Goal: Task Accomplishment & Management: Use online tool/utility

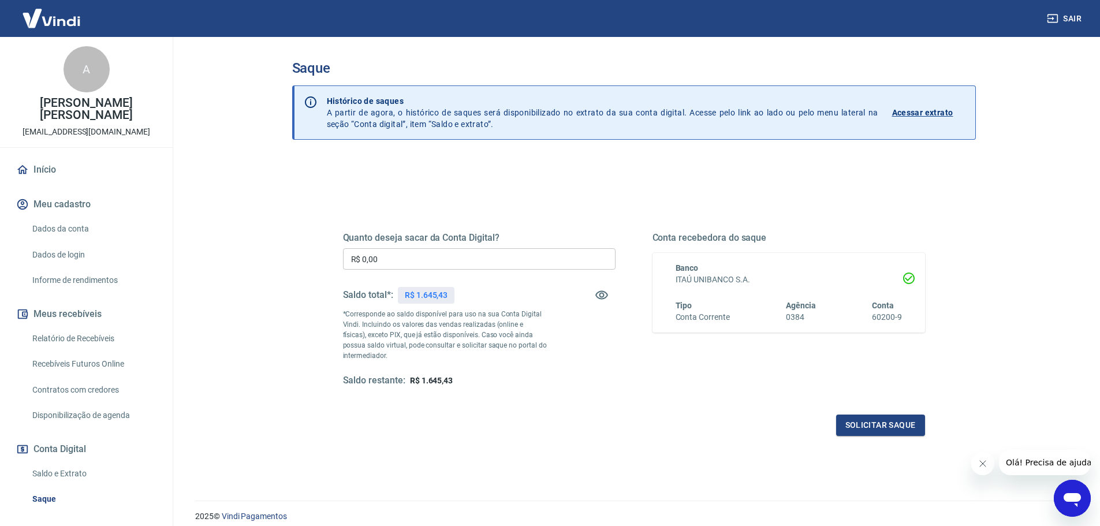
click at [656, 421] on div "Solicitar saque" at bounding box center [634, 425] width 582 height 21
click at [1073, 496] on icon "Abrir janela de mensagens" at bounding box center [1072, 500] width 17 height 14
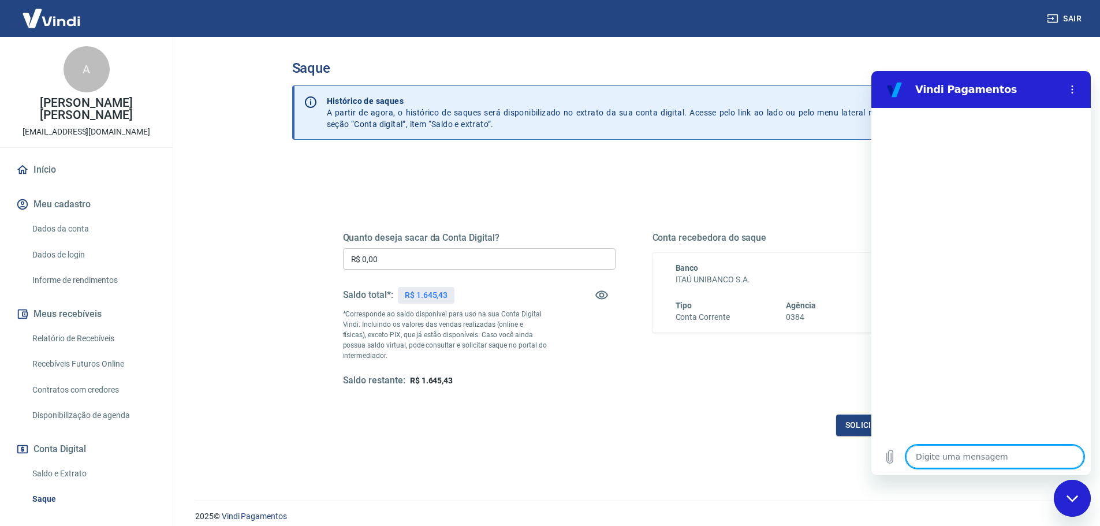
click at [994, 460] on textarea at bounding box center [995, 456] width 178 height 23
type textarea "o"
type textarea "x"
type textarea "ol"
type textarea "x"
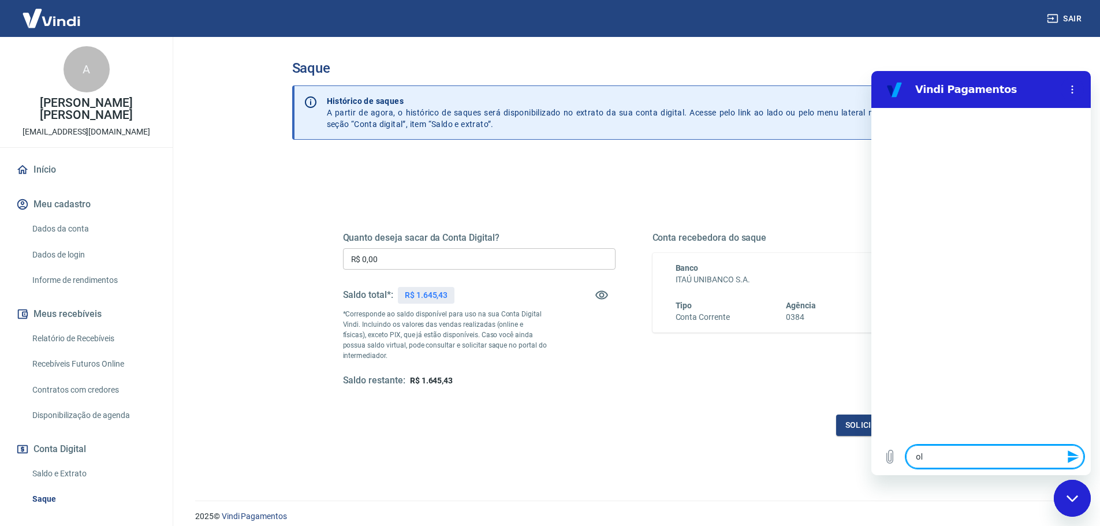
type textarea "ola"
type textarea "x"
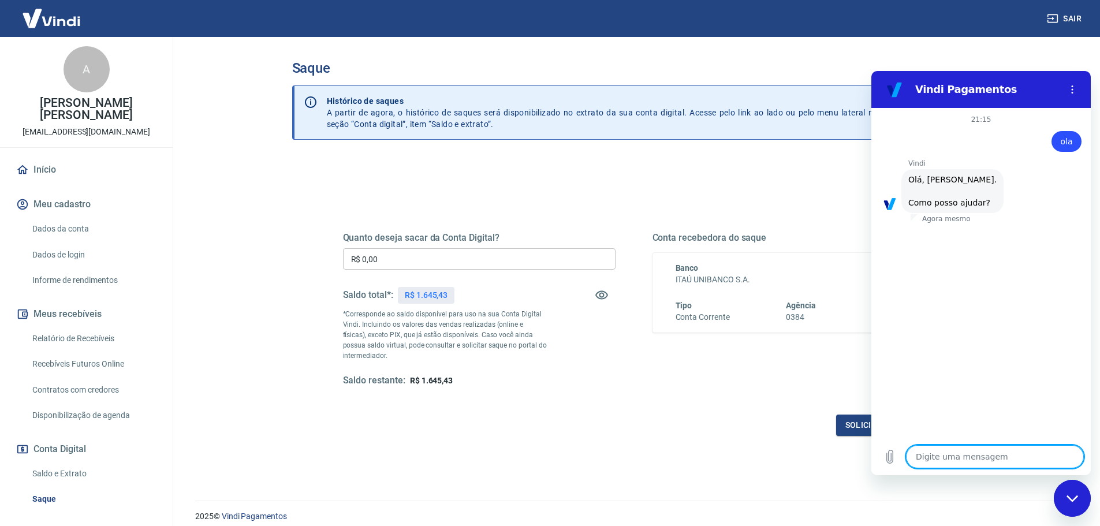
scroll to position [27, 0]
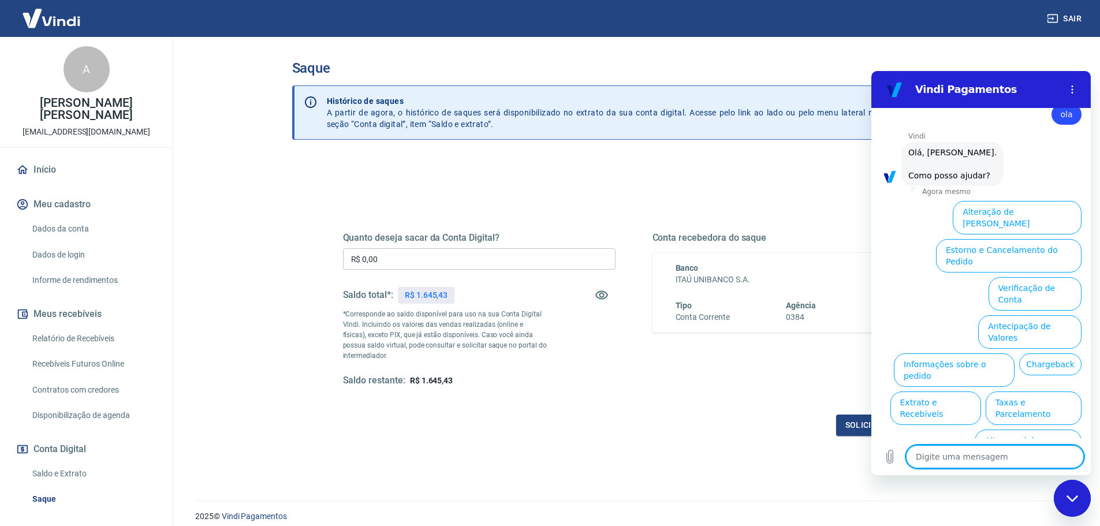
type textarea "N"
type textarea "x"
type textarea "Nã"
type textarea "x"
type textarea "Não"
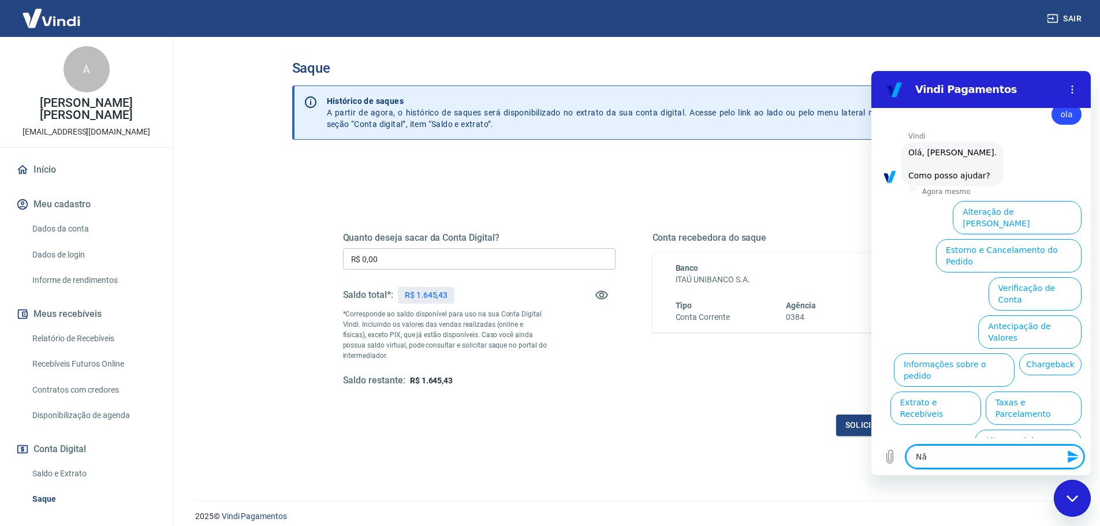
type textarea "x"
type textarea "Não"
type textarea "x"
type textarea "Não c"
type textarea "x"
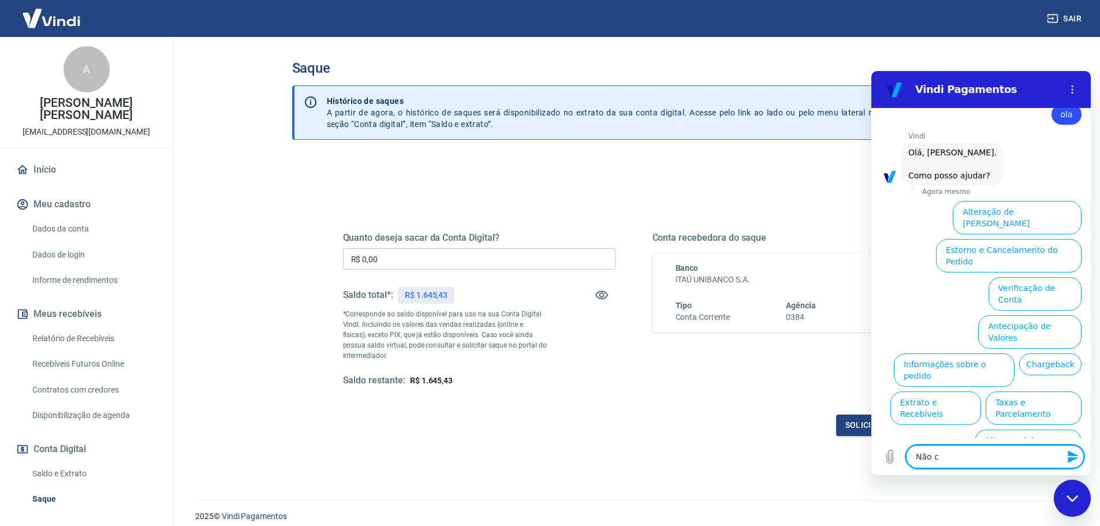
type textarea "Não co"
type textarea "x"
type textarea "Não con"
type textarea "x"
type textarea "Não cons"
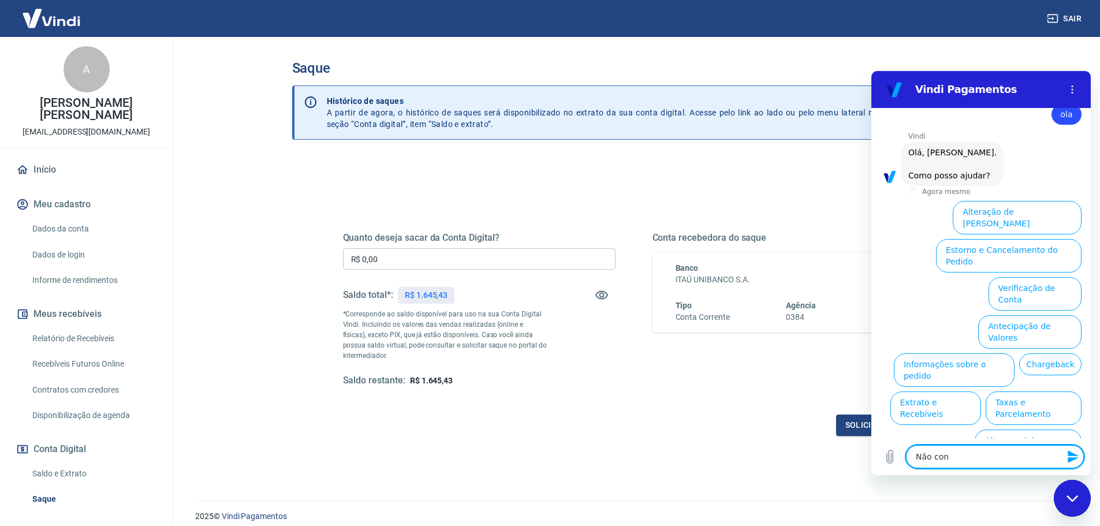
type textarea "x"
type textarea "Não consi"
type textarea "x"
type textarea "Não consig"
type textarea "x"
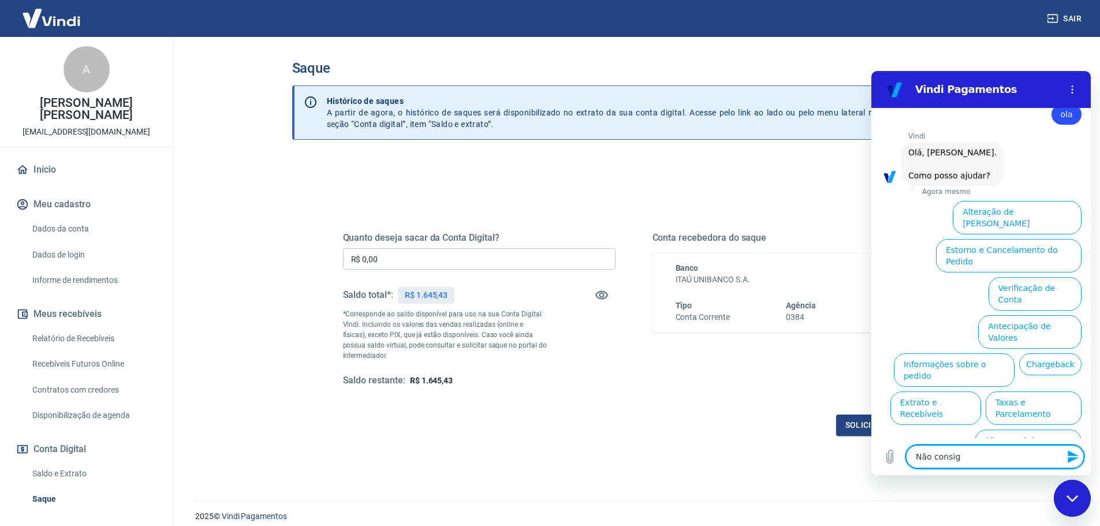
type textarea "Não consigo"
type textarea "x"
type textarea "Não consigo"
type textarea "x"
type textarea "Não consigo s"
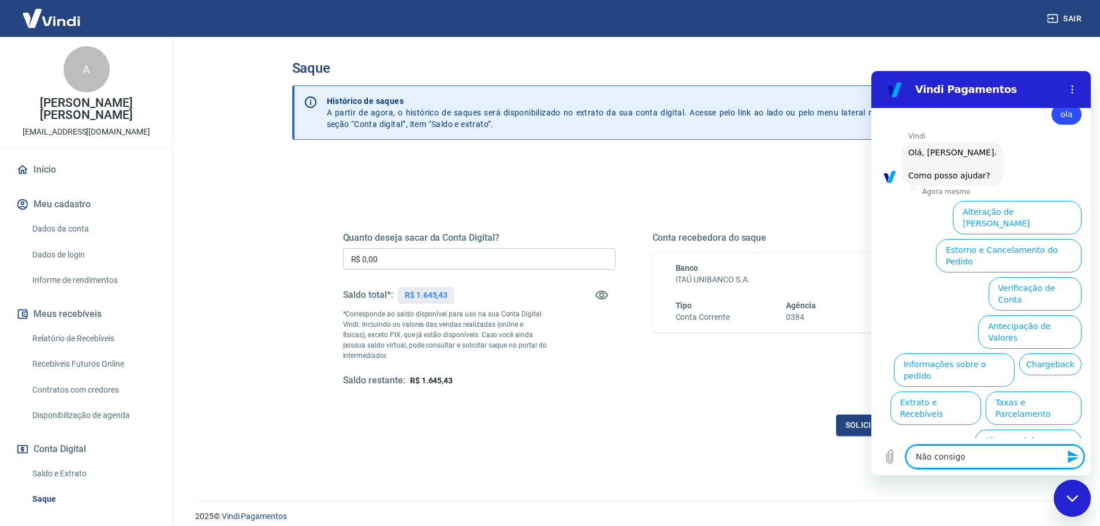
type textarea "x"
type textarea "Não consigo sc"
type textarea "x"
type textarea "Não consigo sca"
type textarea "x"
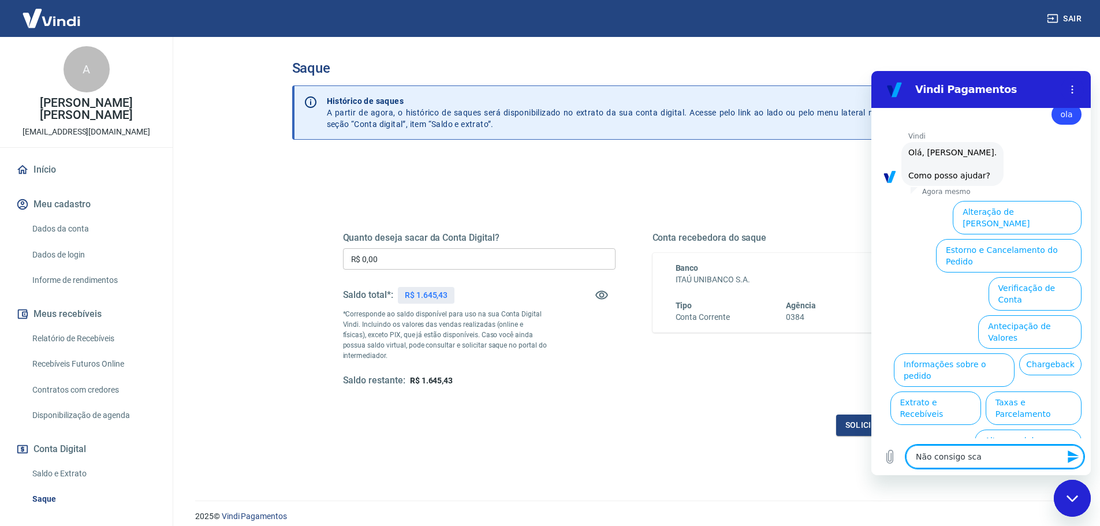
type textarea "Não consigo scar"
type textarea "x"
type textarea "Não consigo sca"
type textarea "x"
type textarea "Não consigo sc"
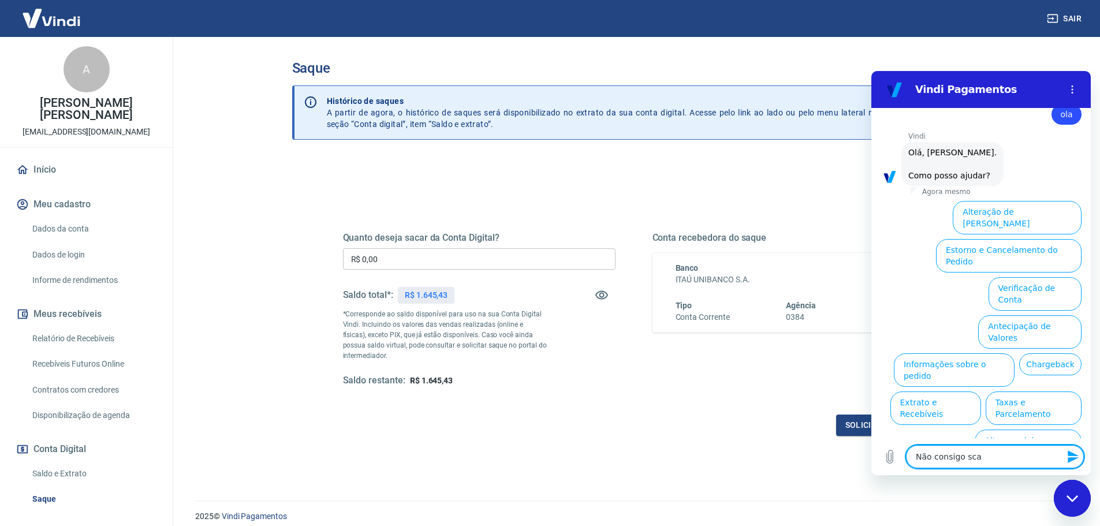
type textarea "x"
type textarea "Não consigo s"
type textarea "x"
type textarea "Não consigo sa"
type textarea "x"
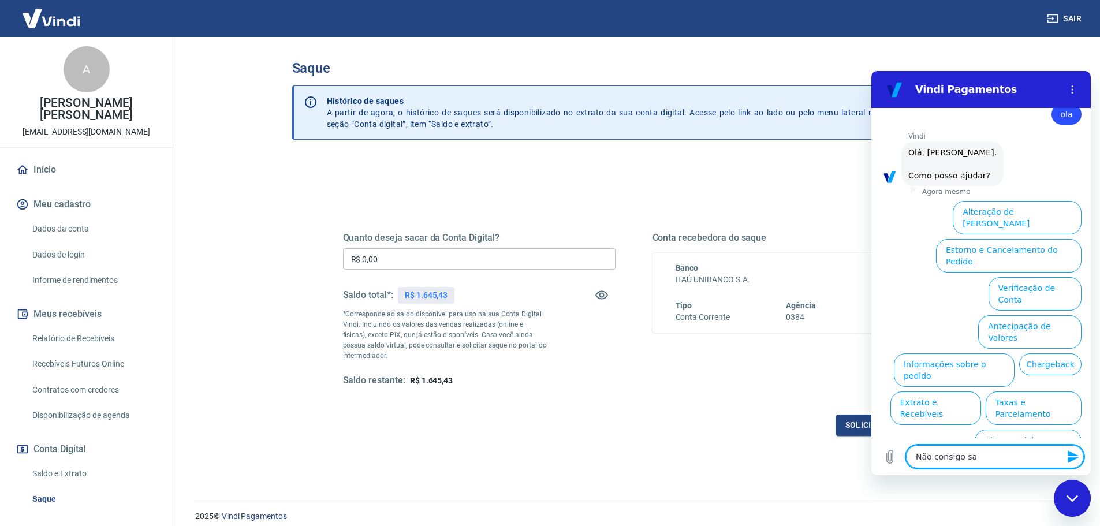
type textarea "Não consigo sac"
type textarea "x"
type textarea "Não consigo saca"
type textarea "x"
type textarea "Não consigo sacae"
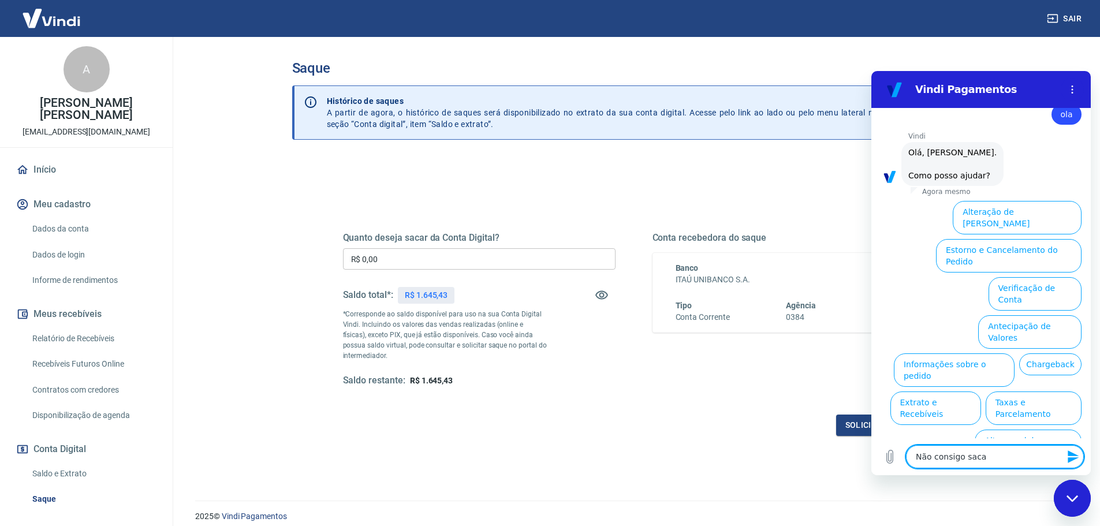
type textarea "x"
type textarea "Não consigo saca"
type textarea "x"
type textarea "Não consigo sacar"
type textarea "x"
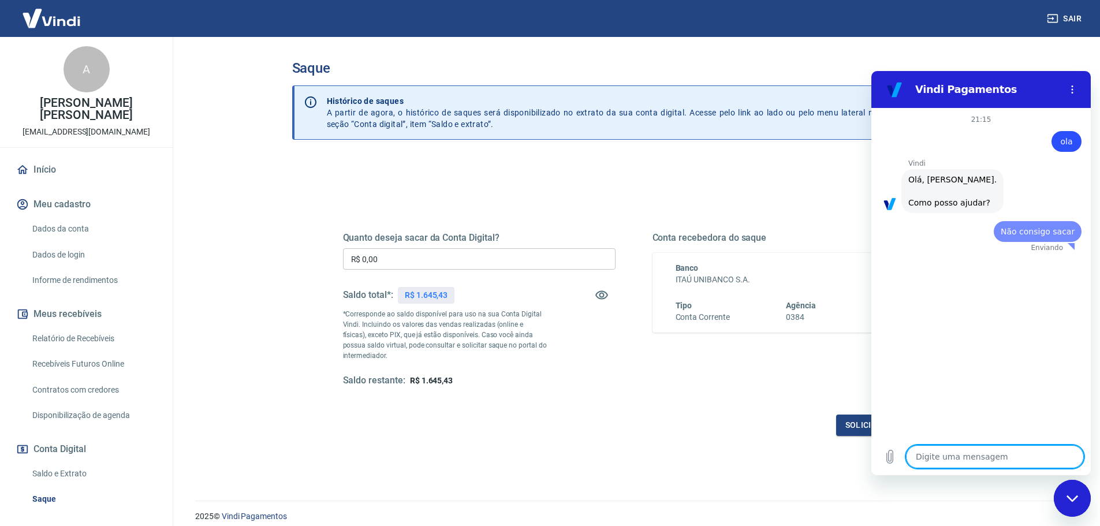
scroll to position [0, 0]
type textarea "x"
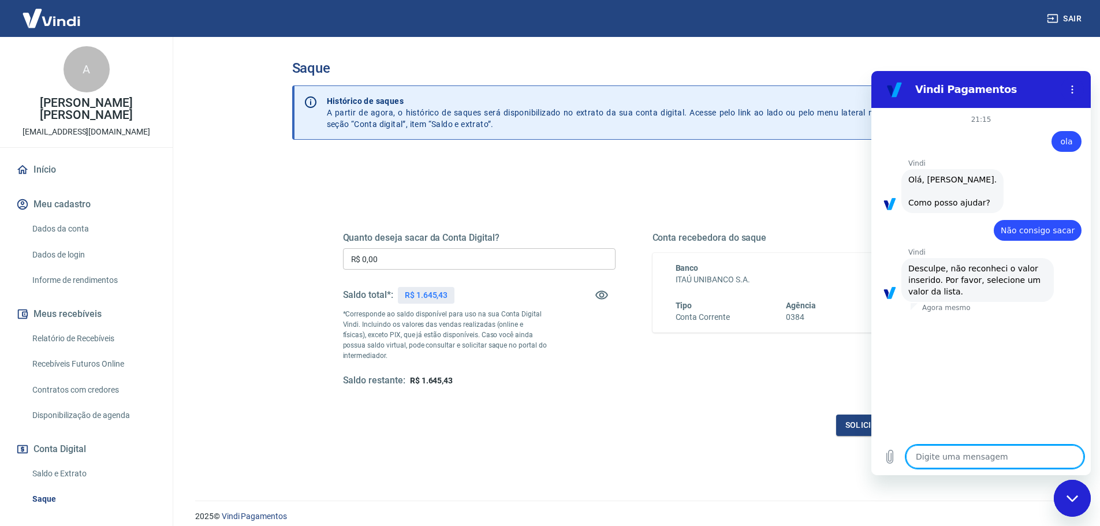
click at [962, 453] on textarea at bounding box center [995, 456] width 178 height 23
type textarea "r"
type textarea "x"
type textarea "re"
type textarea "x"
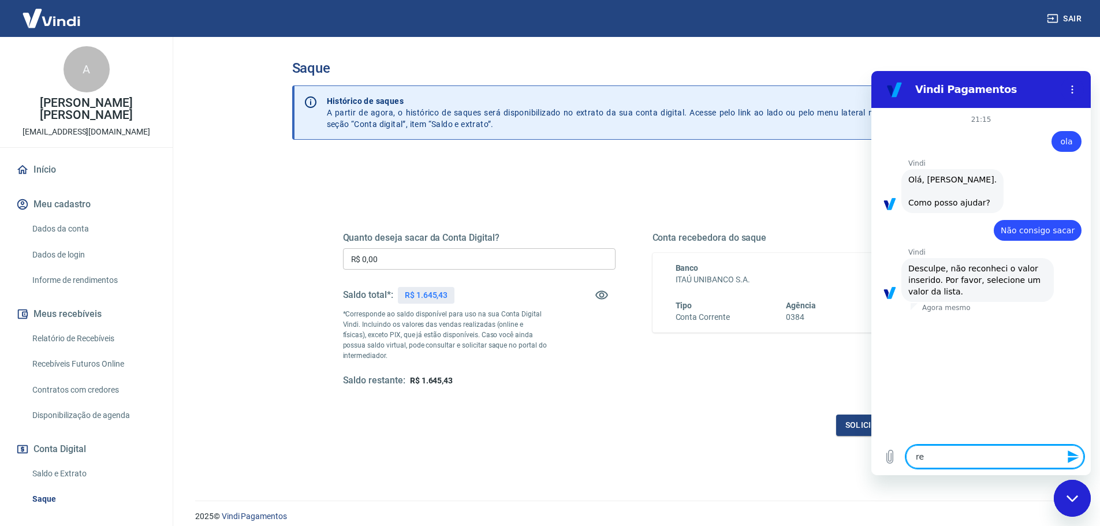
type textarea "res"
type textarea "x"
type textarea "resg"
type textarea "x"
type textarea "resga"
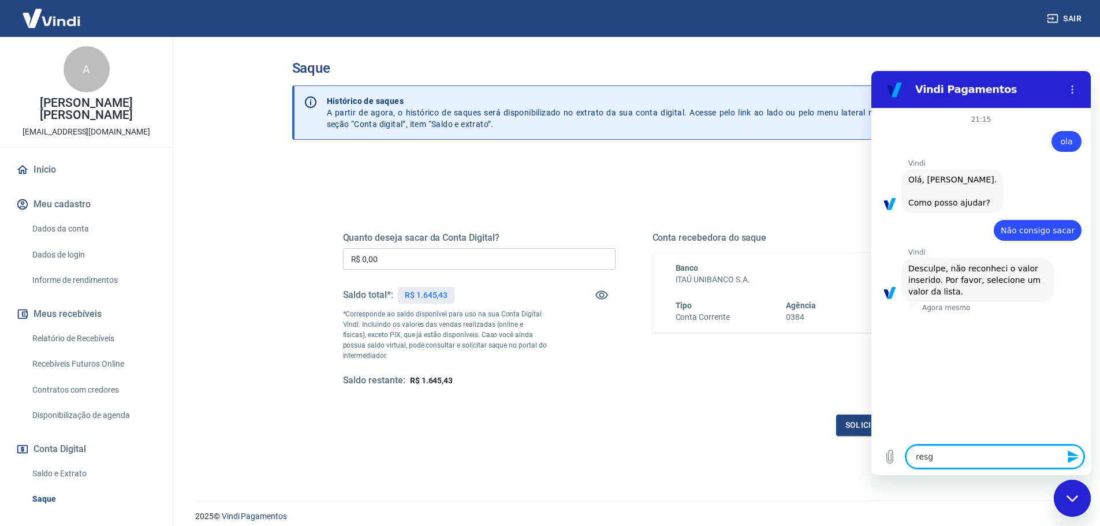
type textarea "x"
type textarea "resgat"
type textarea "x"
type textarea "resgata"
type textarea "x"
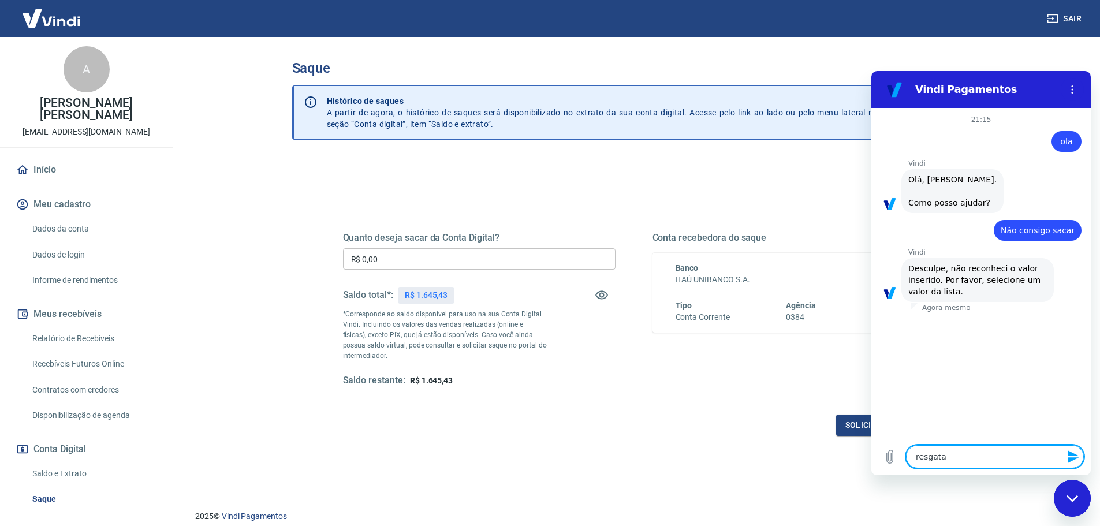
type textarea "resgatar"
type textarea "x"
type textarea "resgatar"
click at [1075, 459] on icon "Enviar mensagem" at bounding box center [1073, 456] width 11 height 13
type textarea "x"
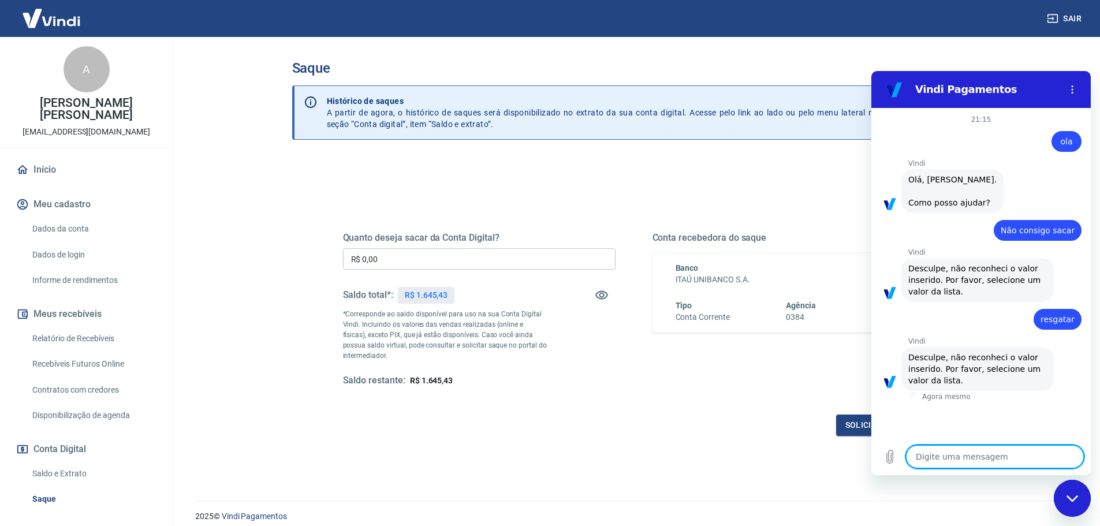
click at [954, 452] on textarea at bounding box center [995, 456] width 178 height 23
type textarea "f"
type textarea "x"
type textarea "fa"
type textarea "x"
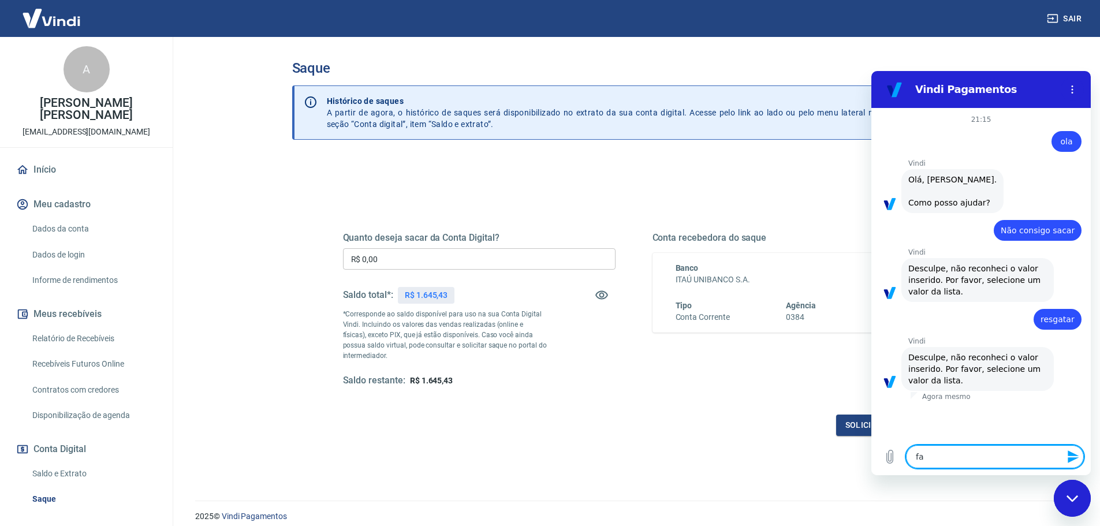
type textarea "fal"
type textarea "x"
type textarea "fala"
type textarea "x"
type textarea "falar"
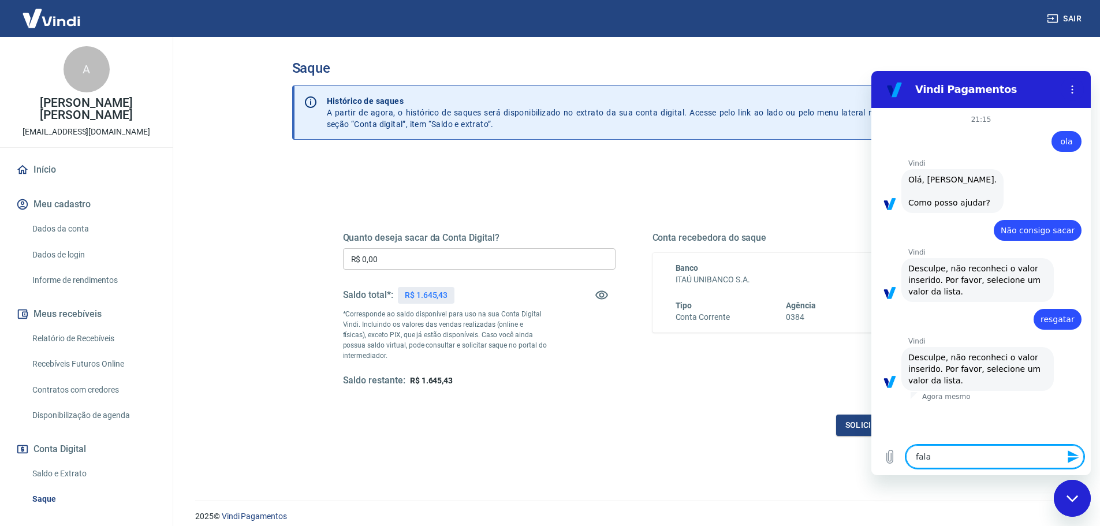
type textarea "x"
type textarea "falar"
type textarea "x"
type textarea "falar c"
type textarea "x"
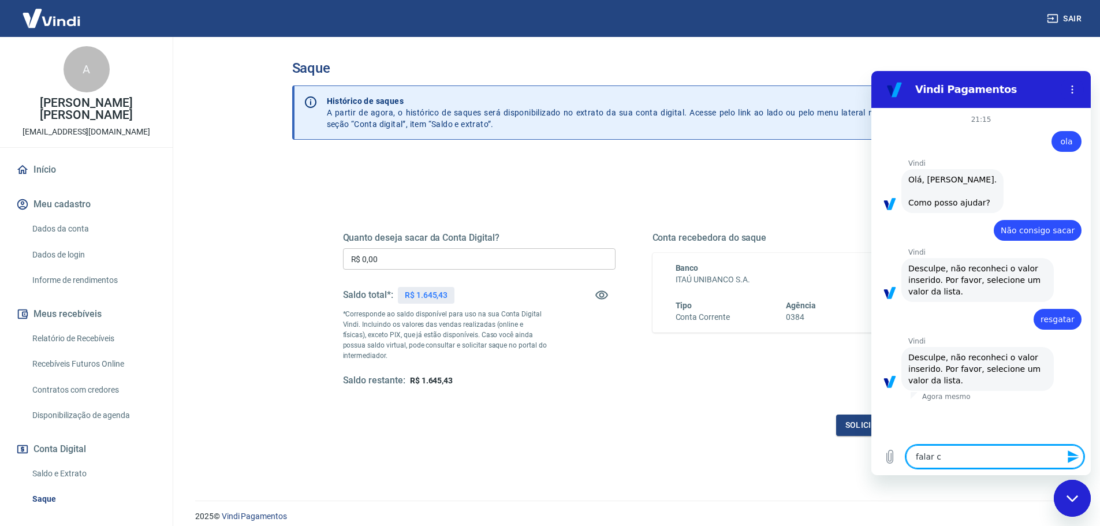
type textarea "falar co"
type textarea "x"
type textarea "falar com"
type textarea "x"
type textarea "falar com"
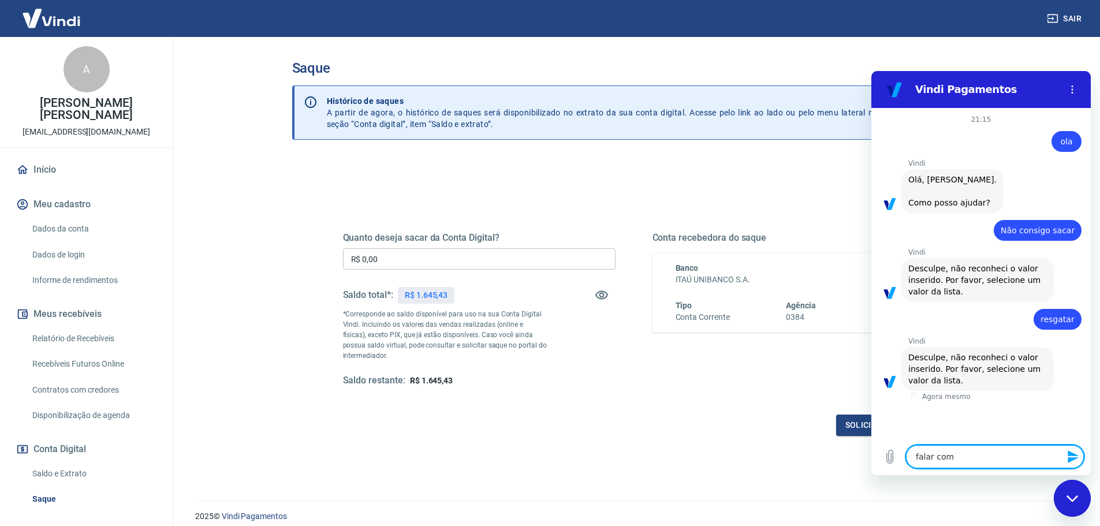
type textarea "x"
type textarea "falar com a"
type textarea "x"
type textarea "falar com at"
type textarea "x"
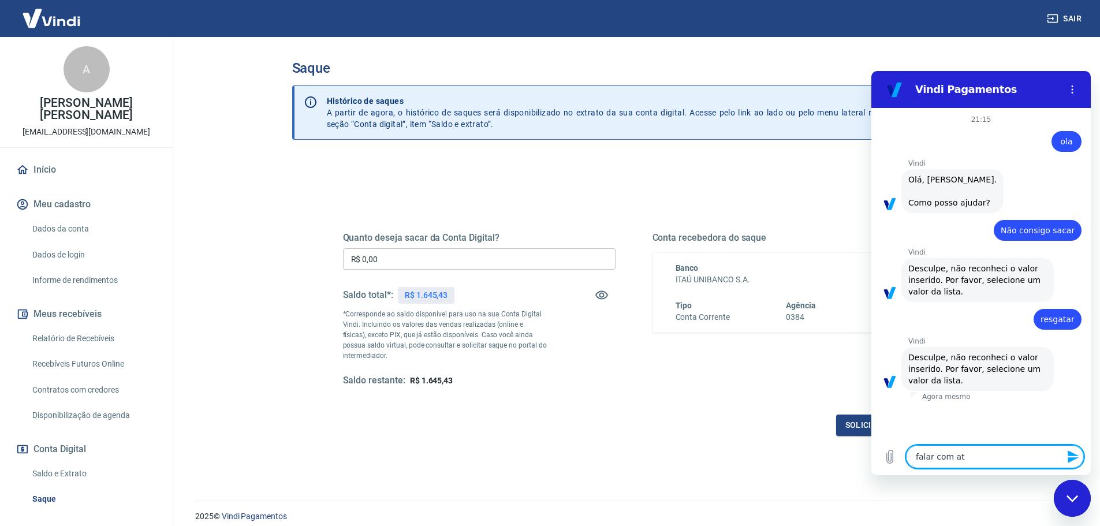
type textarea "falar com ate"
type textarea "x"
type textarea "falar com aten"
type textarea "x"
type textarea "falar com atend"
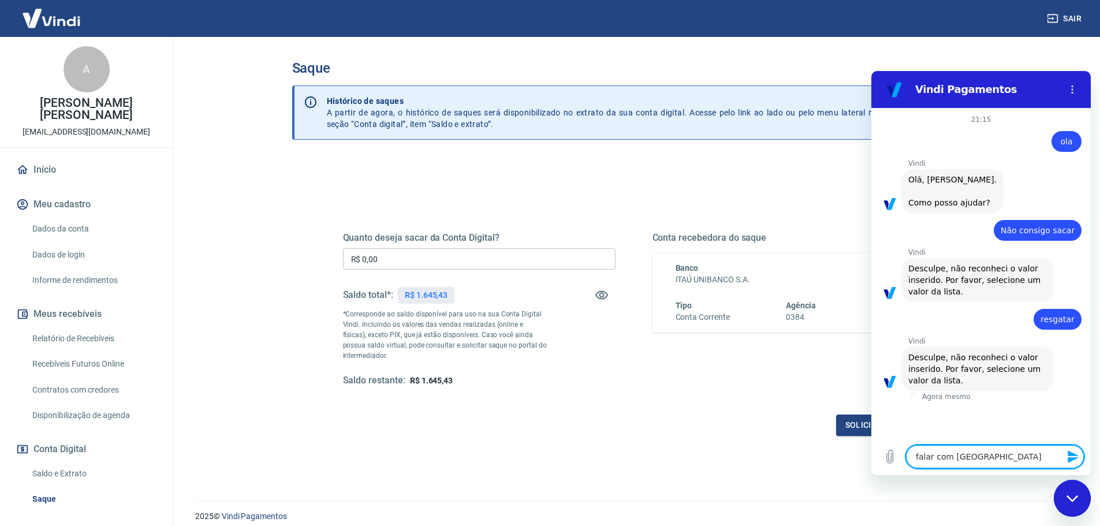
type textarea "x"
type textarea "falar com atende"
type textarea "x"
type textarea "falar com atenden"
type textarea "x"
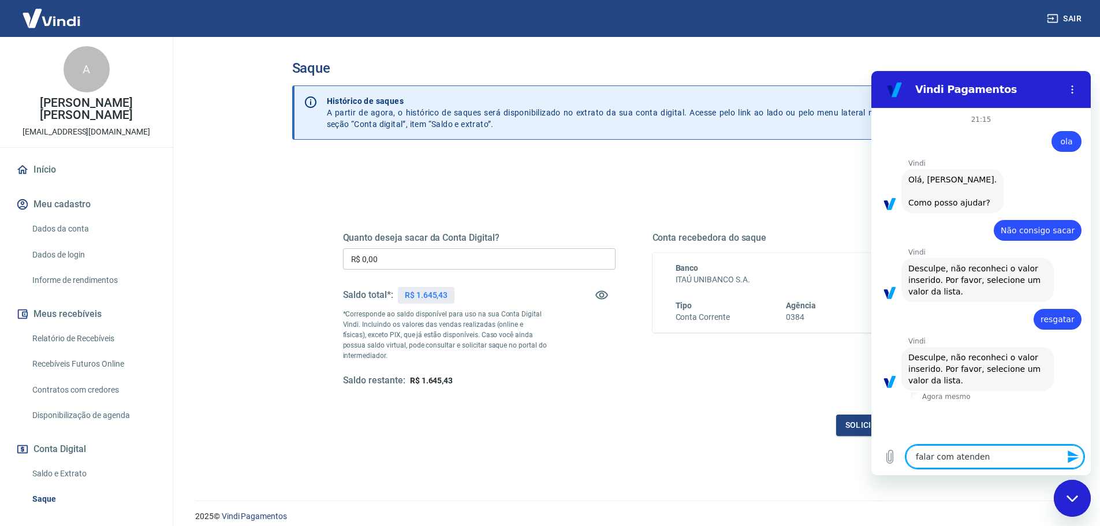
type textarea "falar com atendent"
type textarea "x"
type textarea "falar com atendente"
type textarea "x"
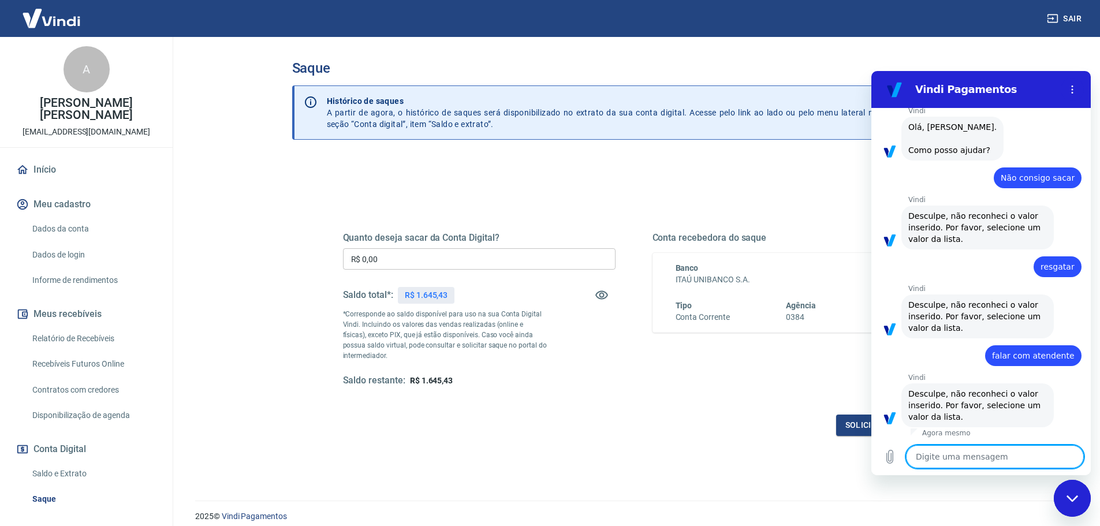
scroll to position [55, 0]
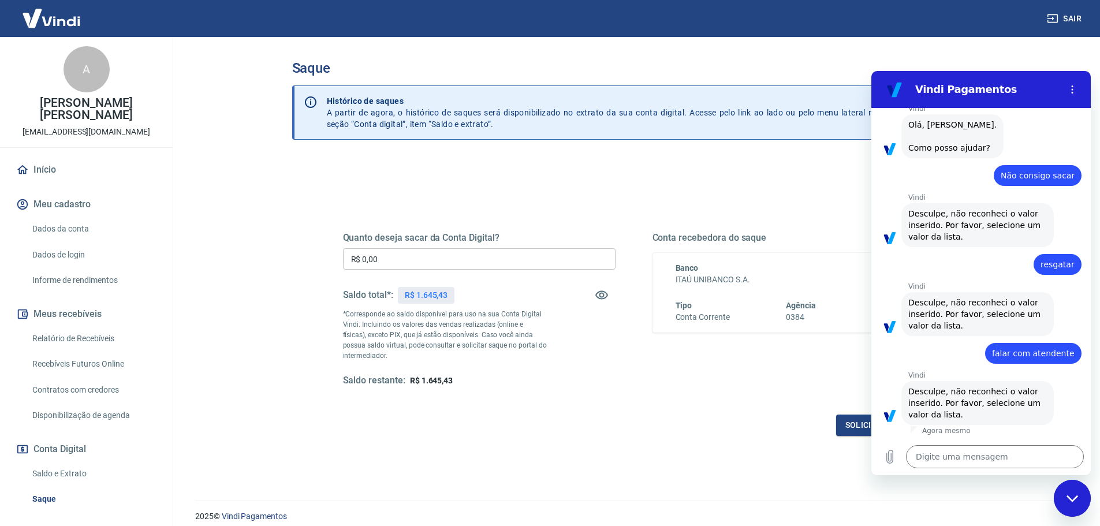
click at [1057, 351] on span "falar com atendente" at bounding box center [1033, 354] width 83 height 12
click at [1070, 355] on div "diz: falar com atendente" at bounding box center [1033, 353] width 96 height 21
drag, startPoint x: 1068, startPoint y: 352, endPoint x: 986, endPoint y: 355, distance: 82.0
click at [986, 355] on div "diz: falar com atendente" at bounding box center [977, 350] width 210 height 28
copy span "falar com atendente"
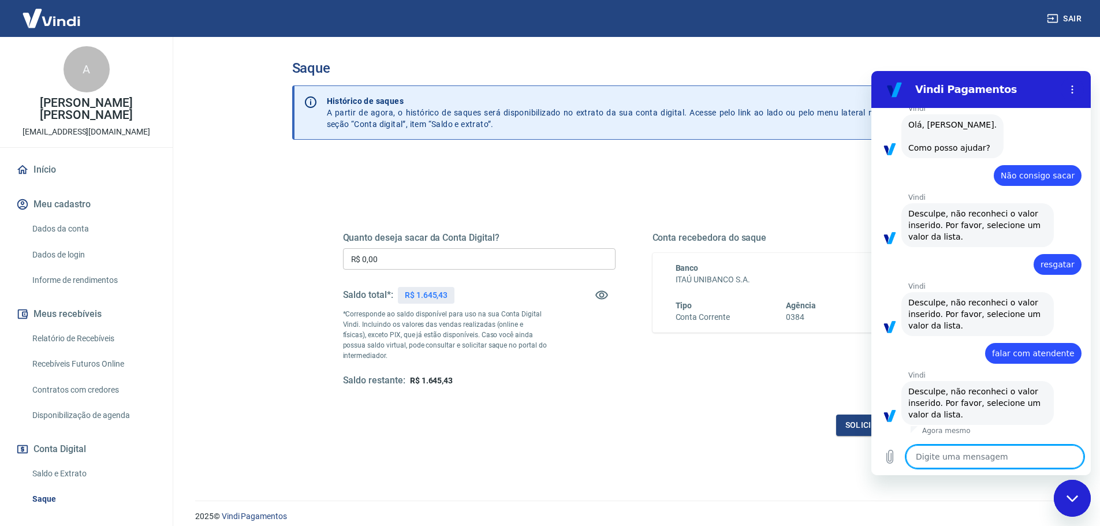
click at [1019, 461] on textarea at bounding box center [995, 456] width 178 height 23
type textarea "V"
type textarea "x"
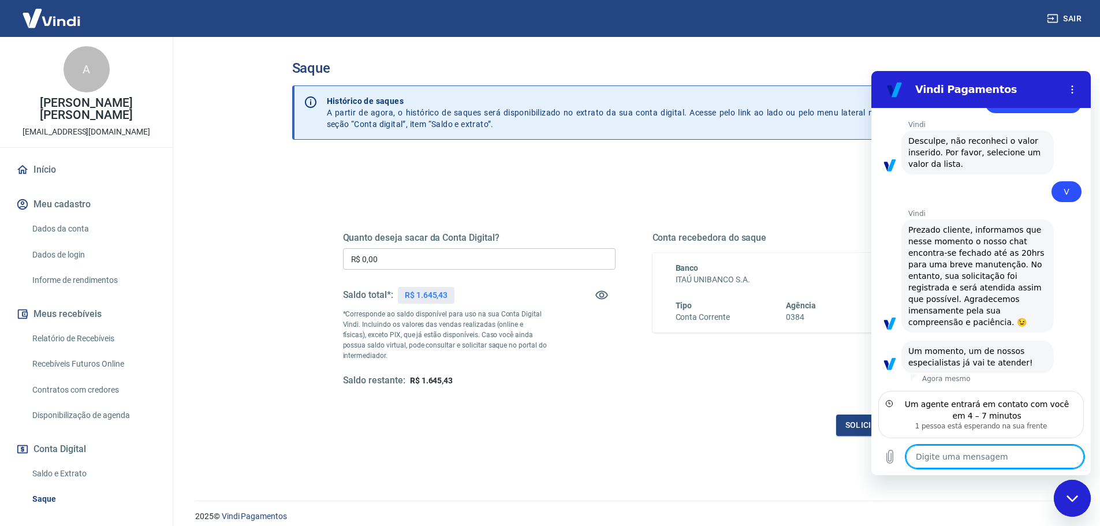
scroll to position [294, 0]
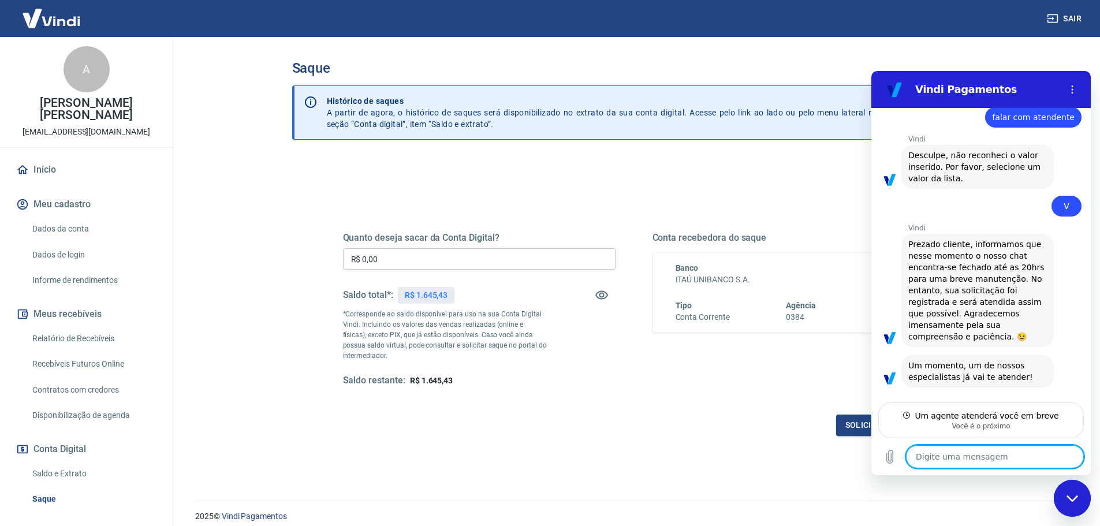
type textarea "x"
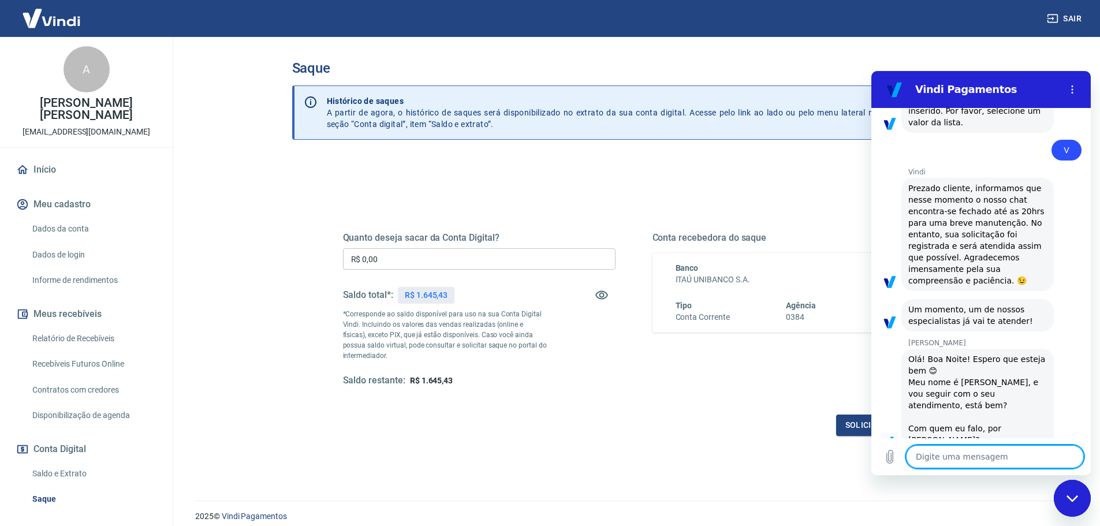
scroll to position [349, 0]
type textarea "B"
type textarea "x"
type textarea "Bo"
type textarea "x"
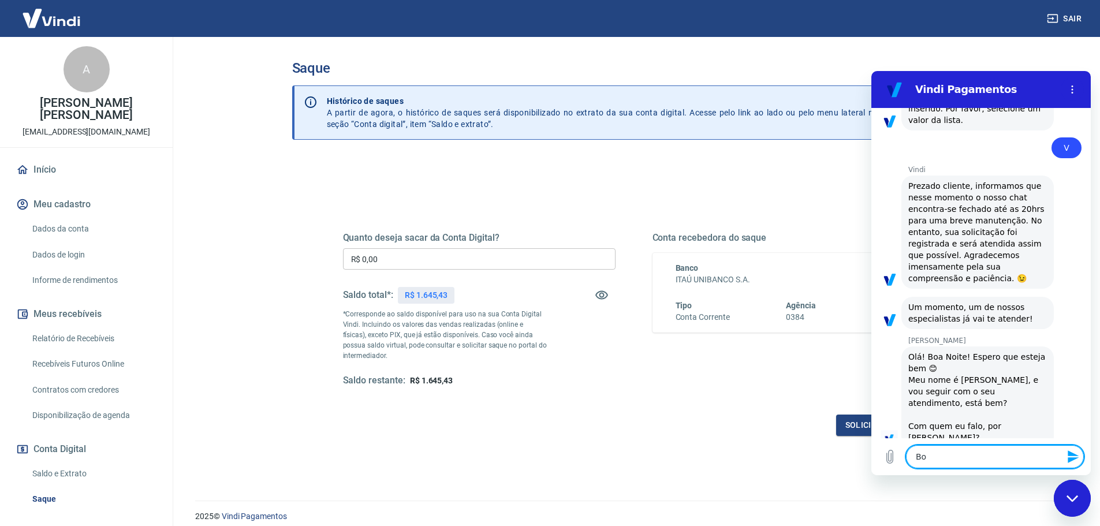
type textarea "Boa"
type textarea "x"
type textarea "Boa"
type textarea "x"
type textarea "Boa n"
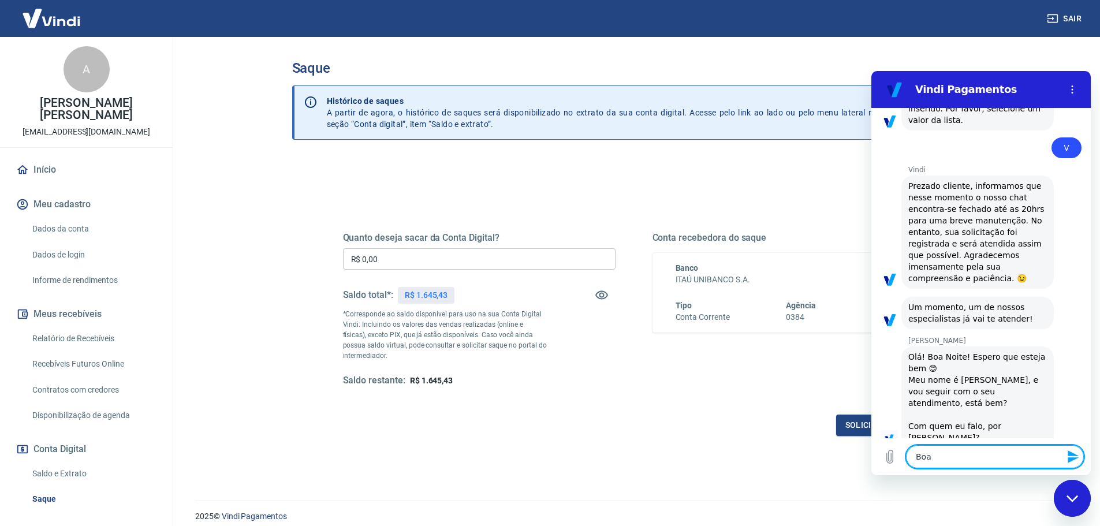
type textarea "x"
type textarea "Boa no"
type textarea "x"
type textarea "Boa noi"
type textarea "x"
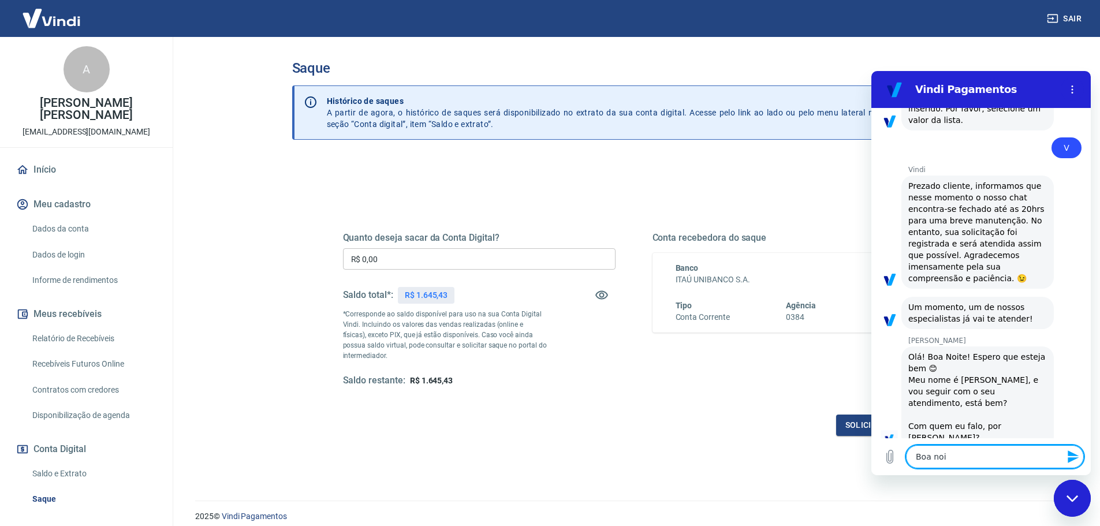
type textarea "Boa noit"
type textarea "x"
type textarea "Boa noite"
type textarea "x"
type textarea "Boa noite"
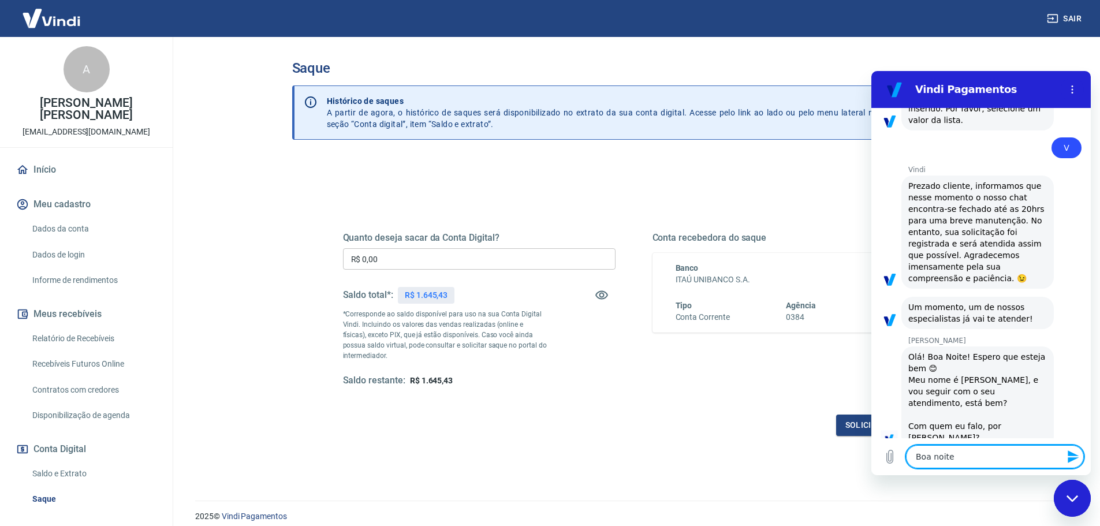
type textarea "x"
type textarea "Boa noite M"
type textarea "x"
type textarea "Boa noite Ma"
type textarea "x"
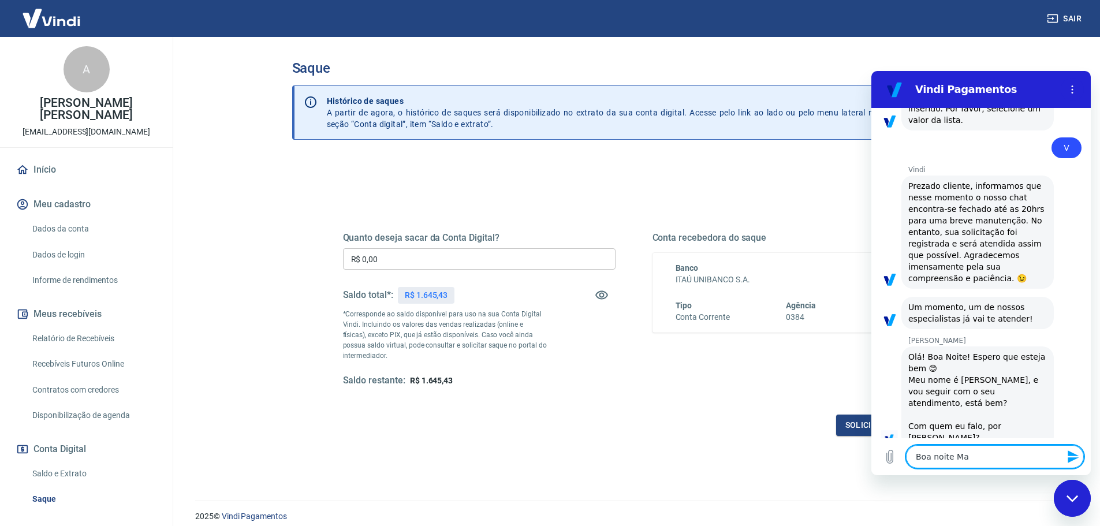
type textarea "Boa noite Mar"
type textarea "x"
type textarea "Boa noite Marc"
type textarea "x"
type textarea "Boa noite Marce"
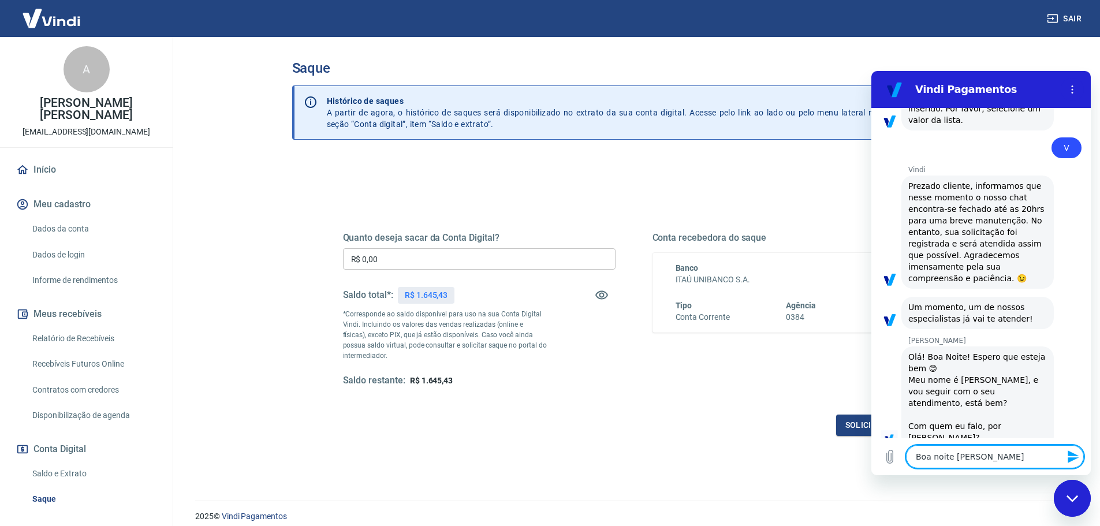
type textarea "x"
type textarea "Boa noite Marcel"
type textarea "x"
type textarea "Boa noite Marcele"
type textarea "x"
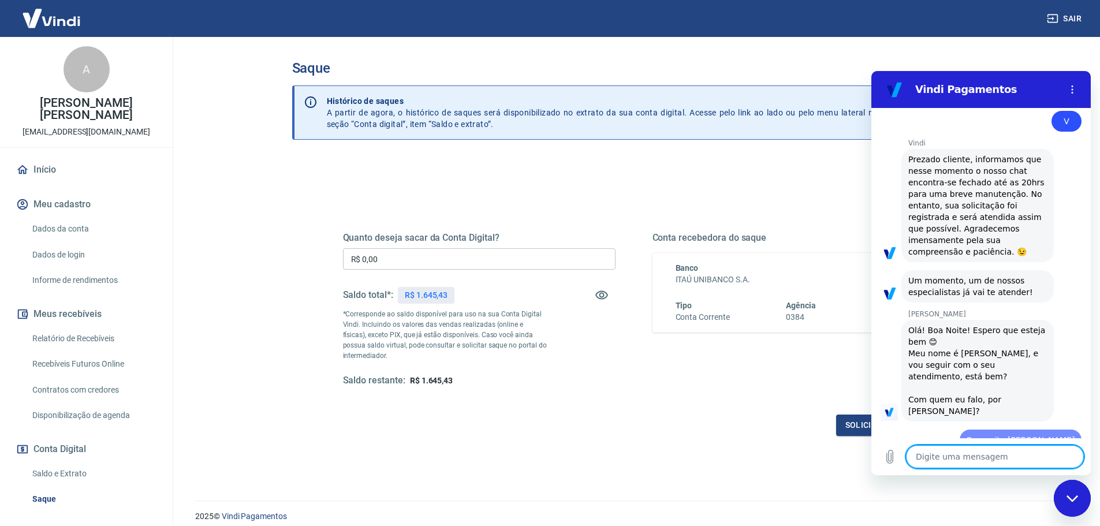
type textarea "x"
type textarea "E"
type textarea "x"
type textarea "Es"
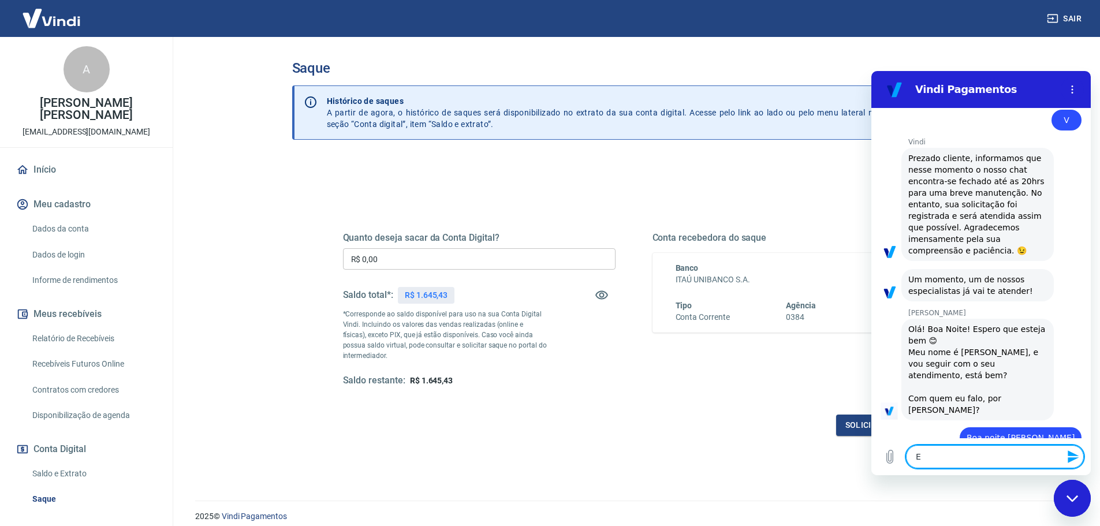
type textarea "x"
type textarea "Est"
type textarea "x"
type textarea "Esto"
type textarea "x"
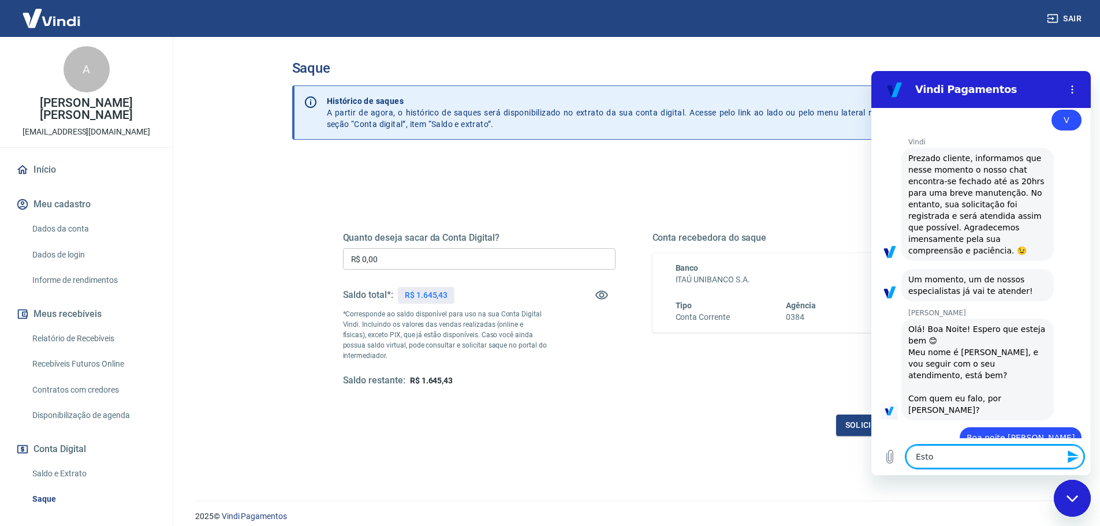
type textarea "Estou"
type textarea "x"
type textarea "Estou"
type textarea "x"
type textarea "Estou"
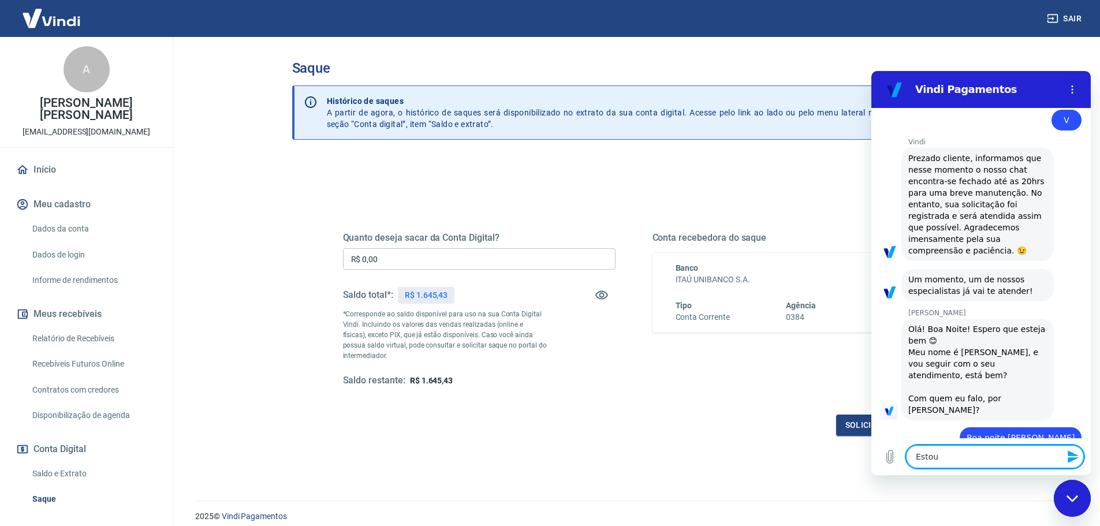
type textarea "x"
type textarea "Esto"
type textarea "x"
type textarea "Est"
type textarea "x"
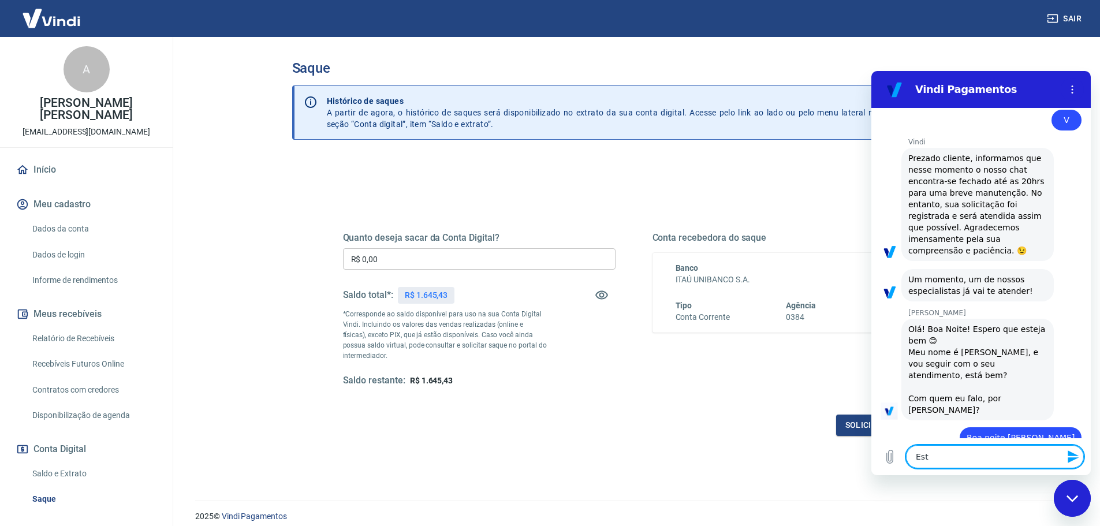
type textarea "Es"
type textarea "x"
type textarea "E"
type textarea "x"
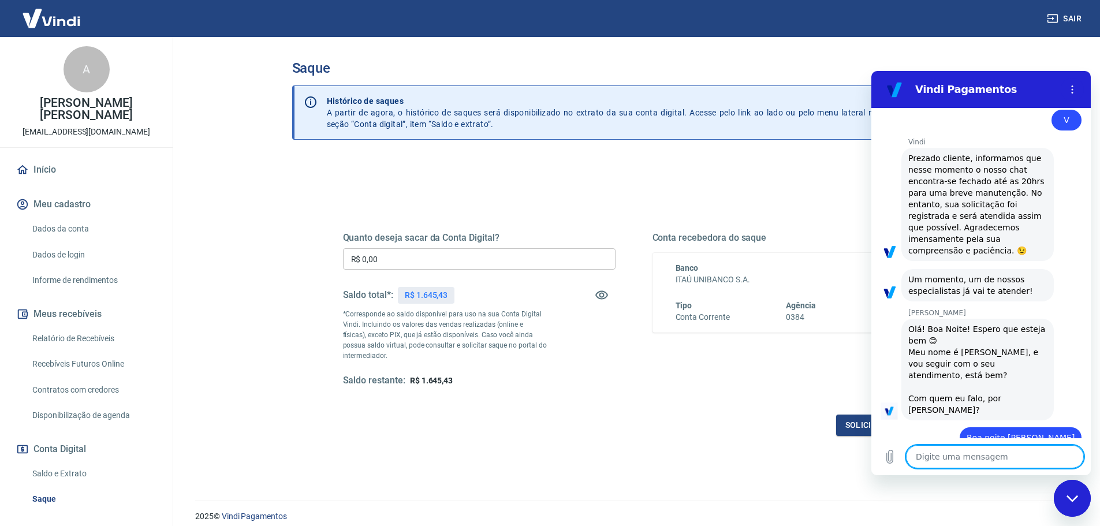
type textarea "E"
type textarea "x"
type textarea "Eu"
type textarea "x"
type textarea "Eu"
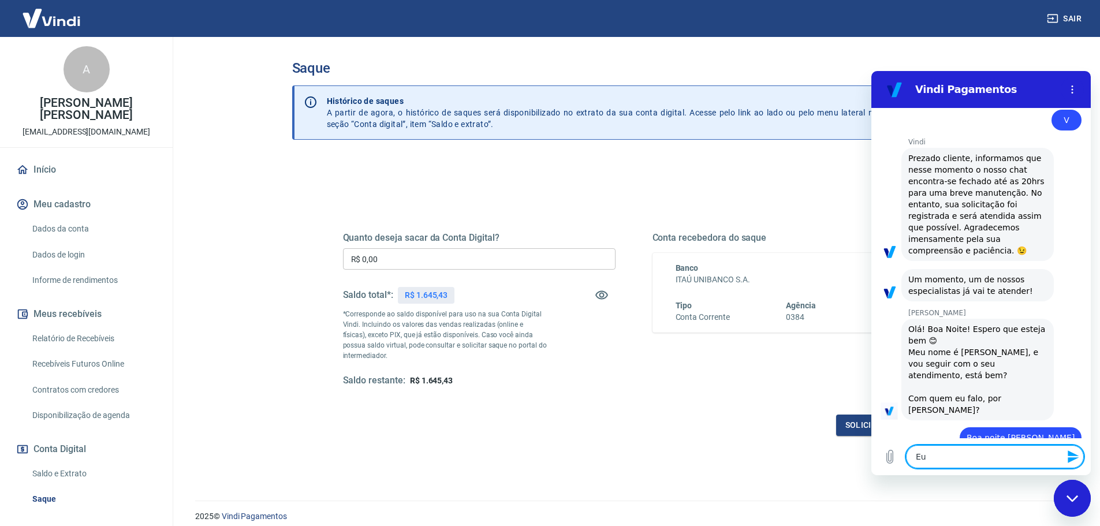
type textarea "x"
type textarea "Eu n"
type textarea "x"
type textarea "Eu nã"
type textarea "x"
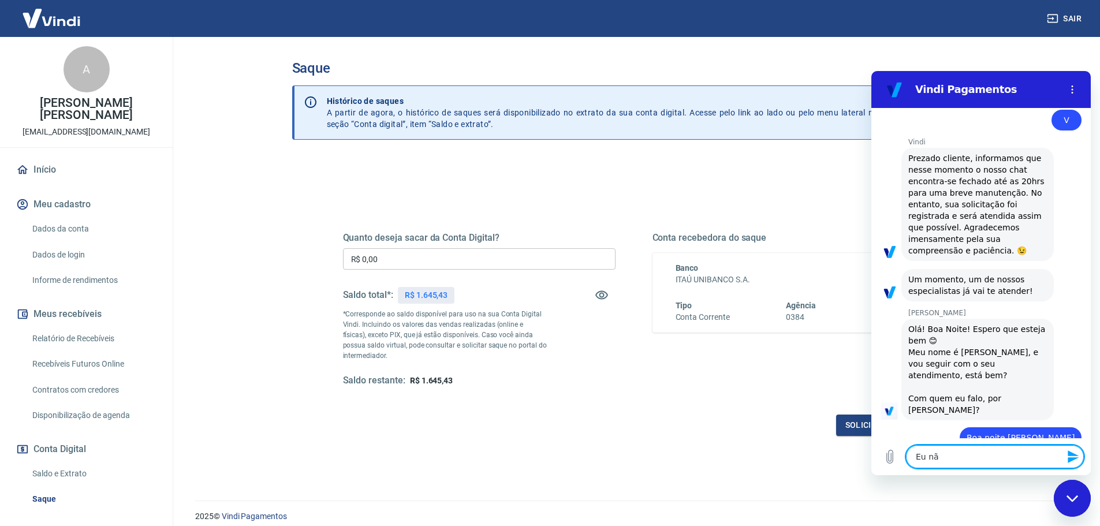
type textarea "Eu não"
type textarea "x"
type textarea "Eu não"
type textarea "x"
type textarea "Eu não c"
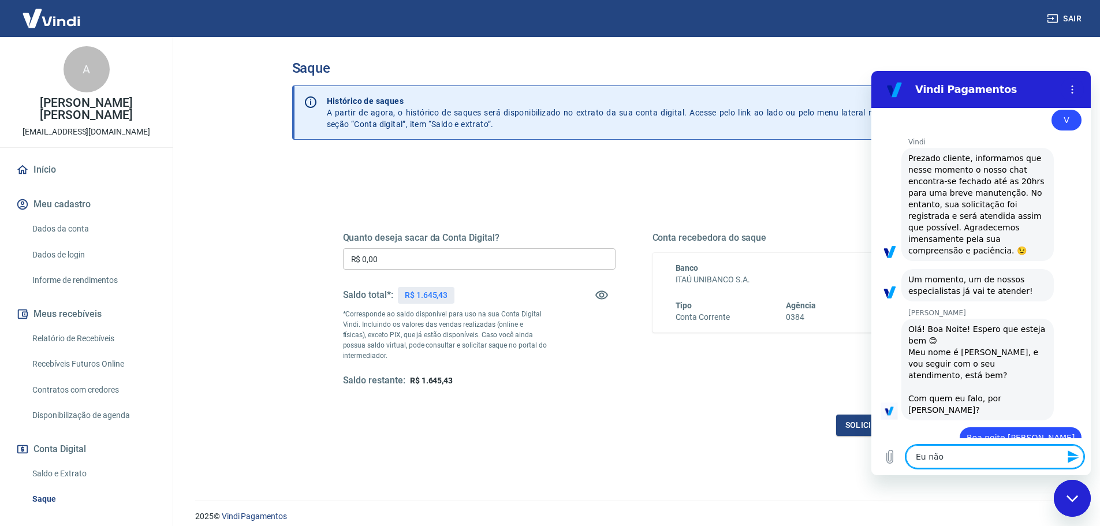
type textarea "x"
type textarea "Eu não co"
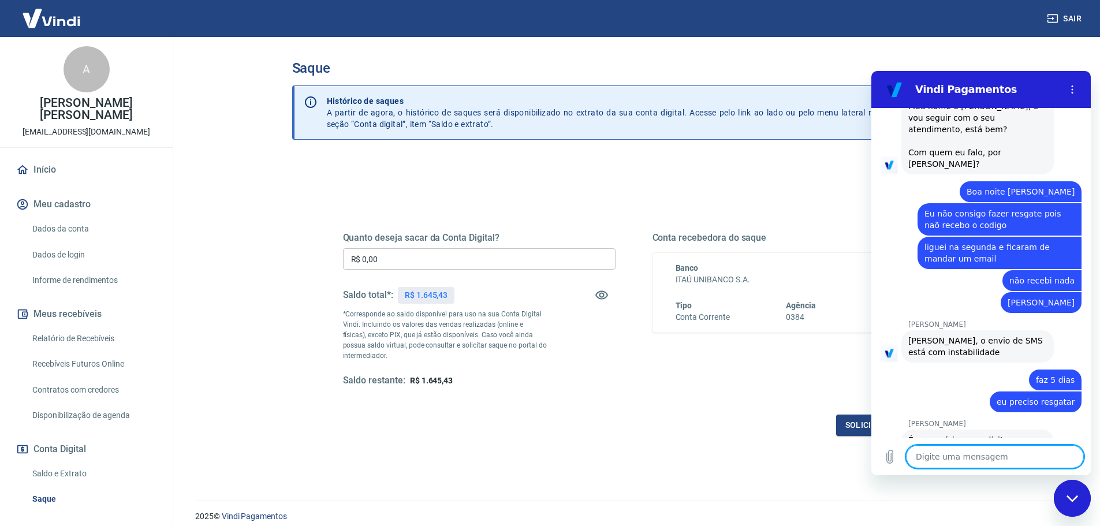
scroll to position [625, 0]
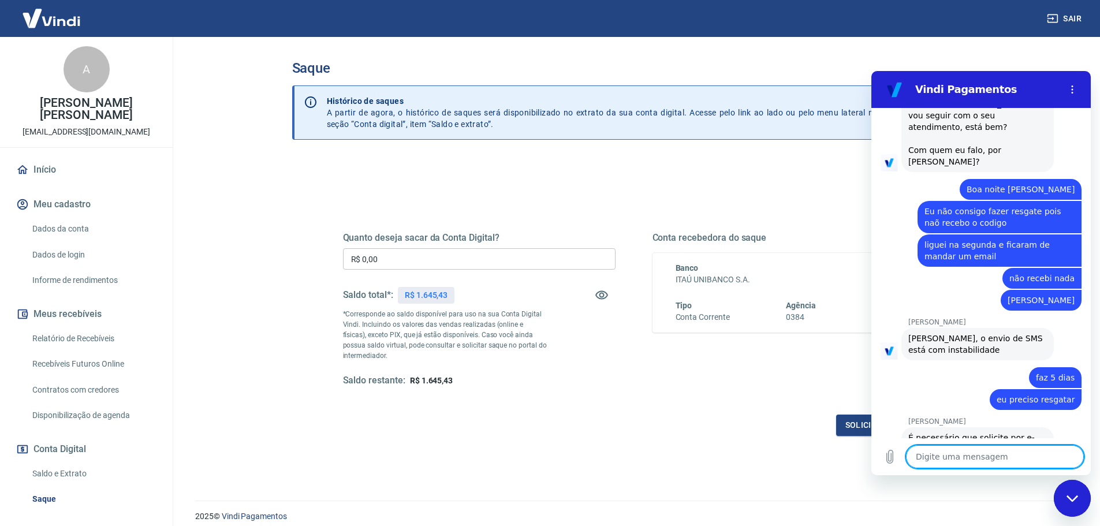
click at [967, 459] on textarea at bounding box center [995, 456] width 178 height 23
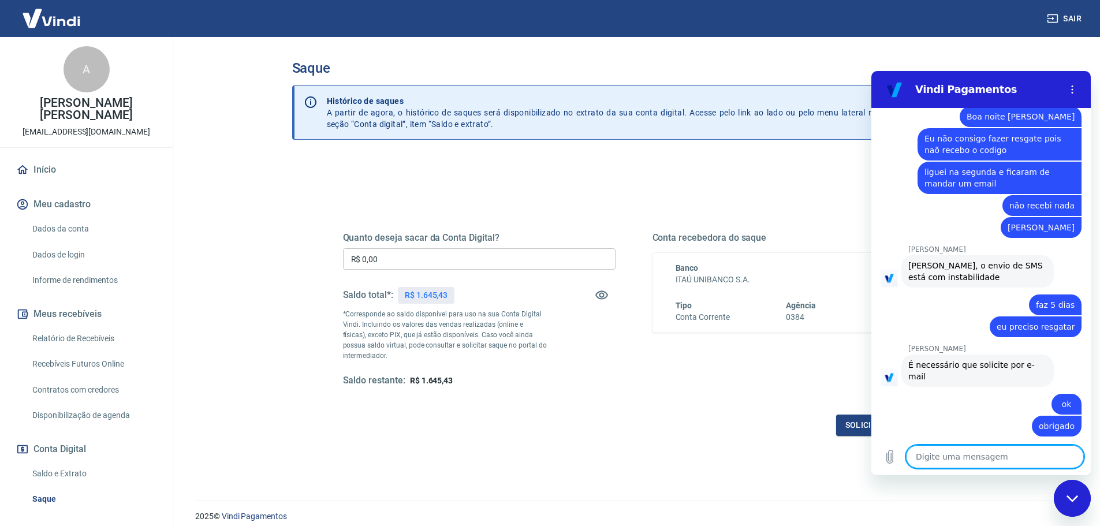
scroll to position [697, 0]
click at [779, 412] on div "Quanto deseja sacar da Conta Digital? R$ 0,00 ​ Saldo total*: R$ 1.645,43 *Corr…" at bounding box center [634, 320] width 582 height 232
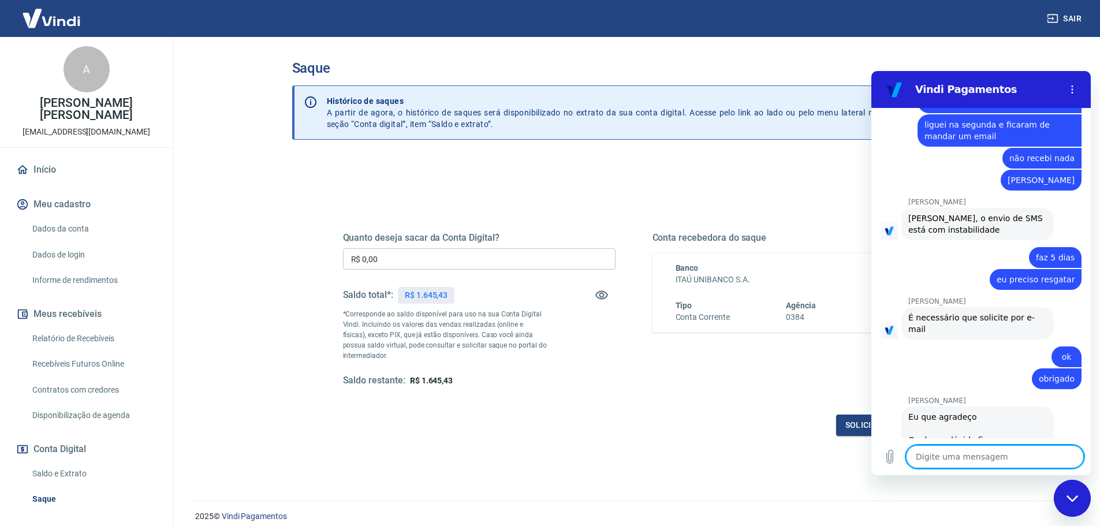
scroll to position [748, 0]
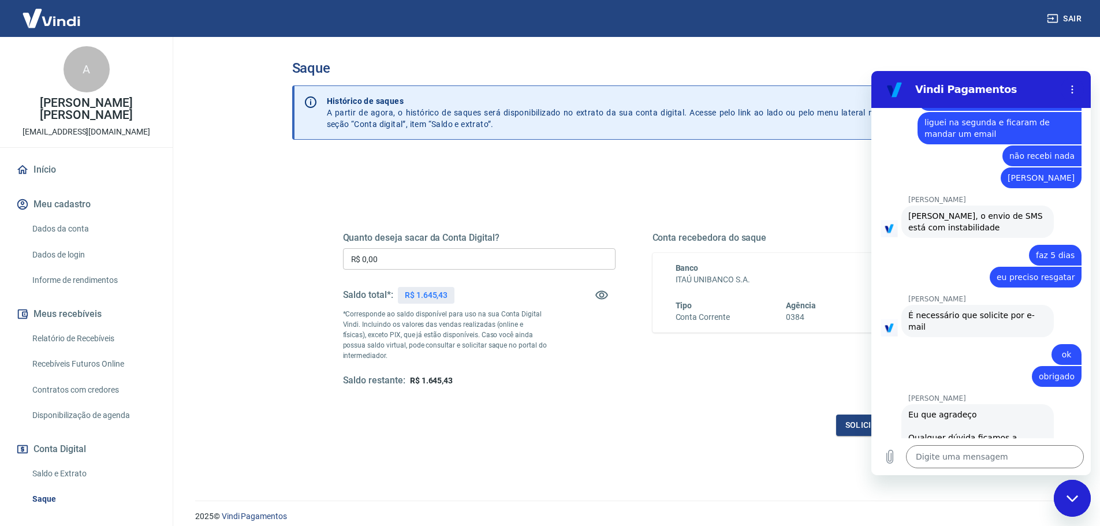
click at [752, 389] on div "Quanto deseja sacar da Conta Digital? R$ 0,00 ​ Saldo total*: R$ 1.645,43 *Corr…" at bounding box center [634, 320] width 582 height 232
click at [692, 386] on div "Conta recebedora do saque Banco ITAÚ UNIBANCO S.A. Tipo Conta Corrente Agência …" at bounding box center [789, 309] width 273 height 155
click at [972, 337] on div "diz: ok" at bounding box center [977, 351] width 210 height 28
click at [965, 365] on div "diz: obrigado" at bounding box center [977, 376] width 210 height 22
click at [648, 411] on div "Quanto deseja sacar da Conta Digital? R$ 0,00 ​ Saldo total*: R$ 1.645,43 *Corr…" at bounding box center [634, 320] width 582 height 232
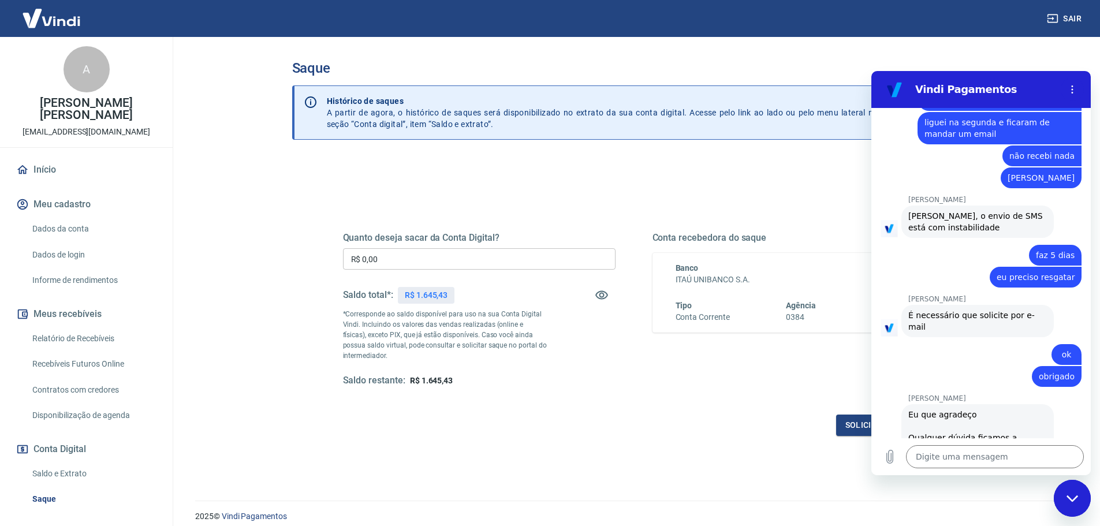
click at [523, 422] on div "Solicitar saque" at bounding box center [634, 425] width 582 height 21
click at [629, 374] on div "Quanto deseja sacar da Conta Digital? R$ 0,00 ​ Saldo total*: R$ 1.645,43 *Corr…" at bounding box center [634, 309] width 582 height 155
click at [441, 260] on input "R$ 0,00" at bounding box center [479, 258] width 273 height 21
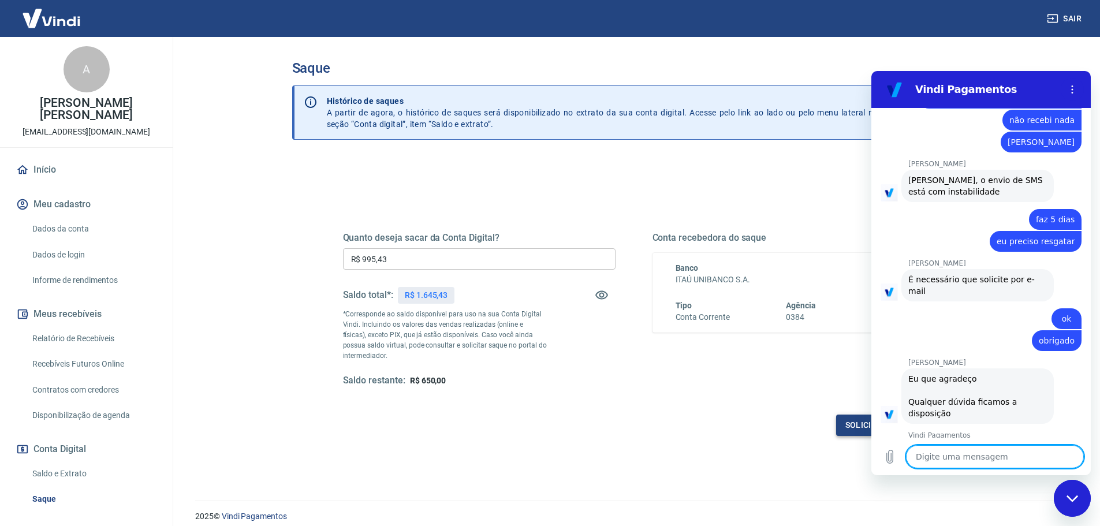
click at [859, 427] on button "Solicitar saque" at bounding box center [880, 425] width 89 height 21
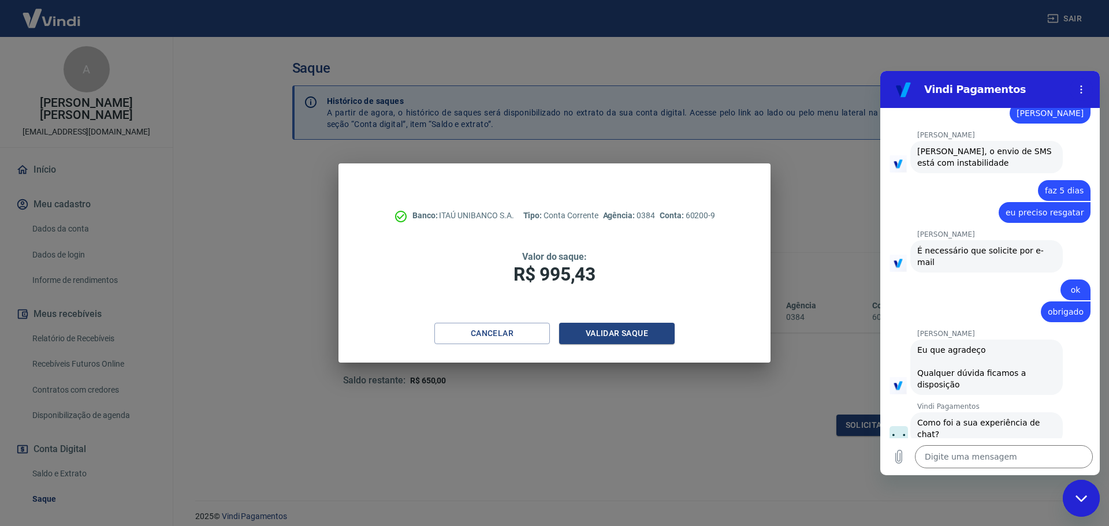
click at [1056, 460] on button "Ruim 👎" at bounding box center [1064, 476] width 52 height 33
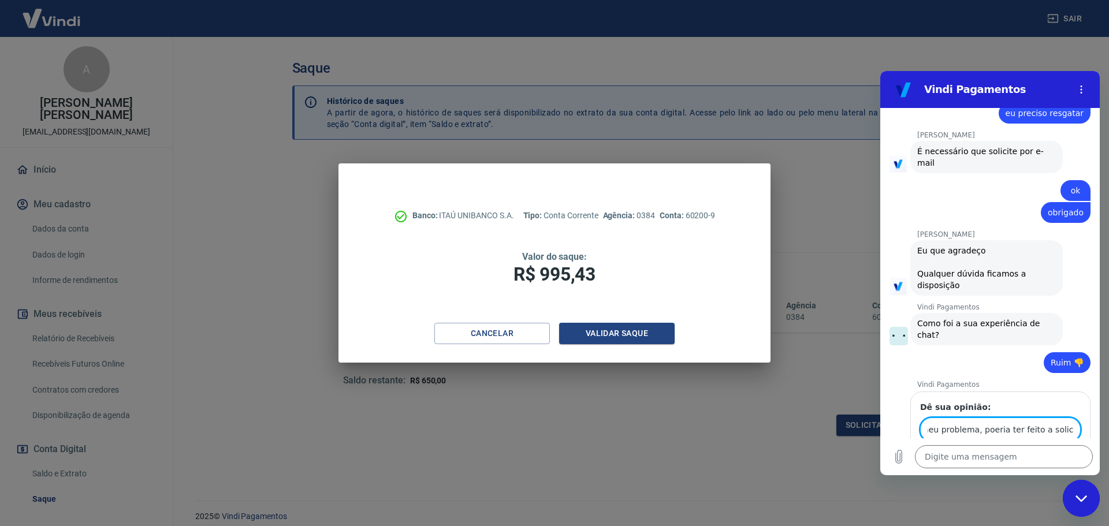
scroll to position [0, 67]
click at [981, 418] on input "Não resolveu meu problema, poeria ter feito a solicitacao" at bounding box center [1000, 430] width 161 height 24
click at [1067, 418] on input "Não resolveu meu problema, poderia ter feito a solicitacao" at bounding box center [1000, 430] width 161 height 24
click at [1064, 418] on input "Não resolveu meu problema, poderia ter feito a solicitacao" at bounding box center [1000, 430] width 161 height 24
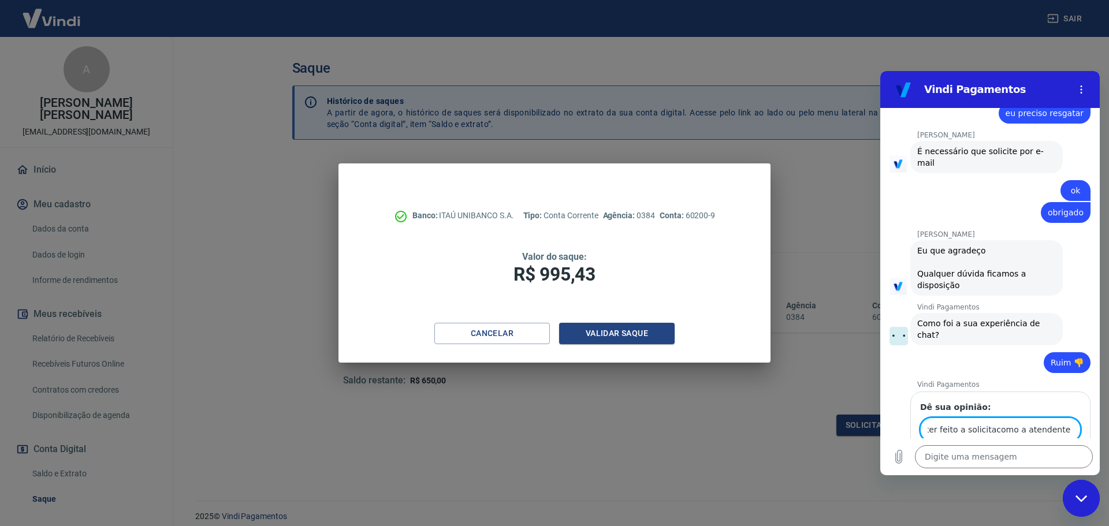
scroll to position [0, 157]
click at [968, 418] on input "Não resolveu meu problema, poderia ter feito a solicitacomo a atendente anterior" at bounding box center [1000, 430] width 161 height 24
click at [1030, 418] on input "Não resolveu meu problema, poderia ter feito a solicitação como a atendente ant…" at bounding box center [1000, 430] width 161 height 24
click at [1042, 418] on input "Não resolveu meu problema, poderia ter feito a solicitação como a atendente ant…" at bounding box center [1000, 430] width 161 height 24
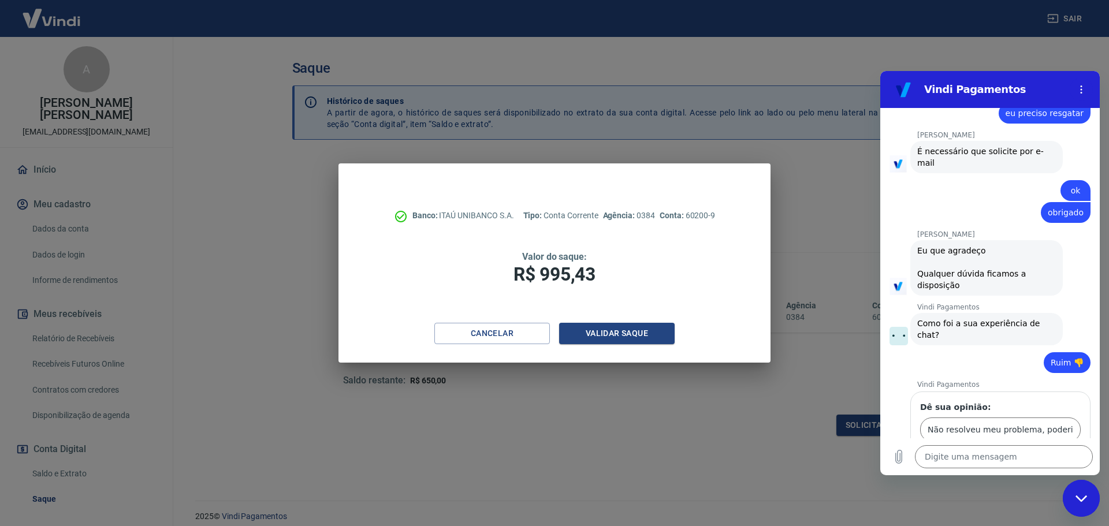
click at [1049, 456] on span "Enviar" at bounding box center [1057, 463] width 25 height 14
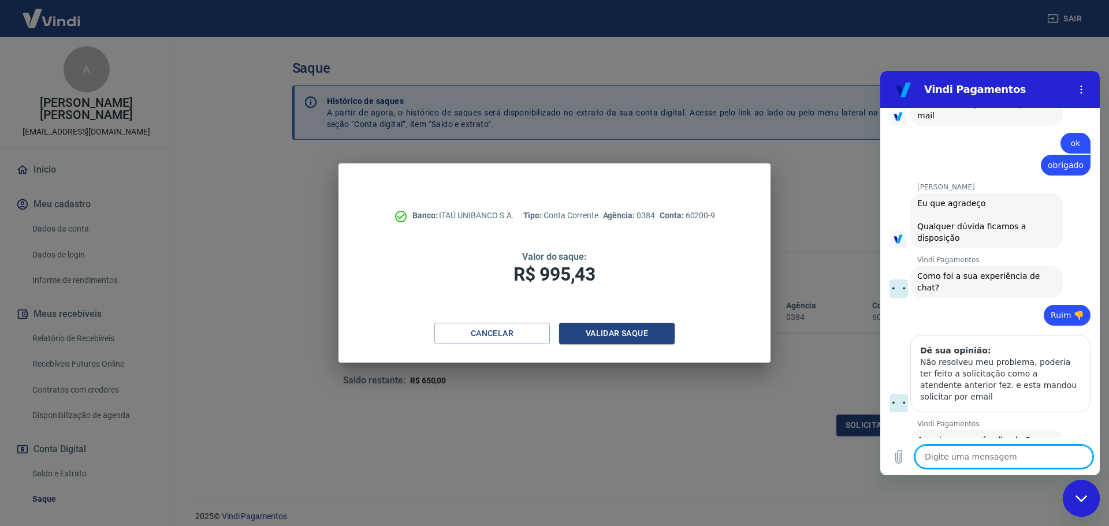
scroll to position [962, 0]
click at [1021, 354] on div "Não resolveu meu problema, poderia ter feito a solicitação como a atendente ant…" at bounding box center [1000, 377] width 161 height 46
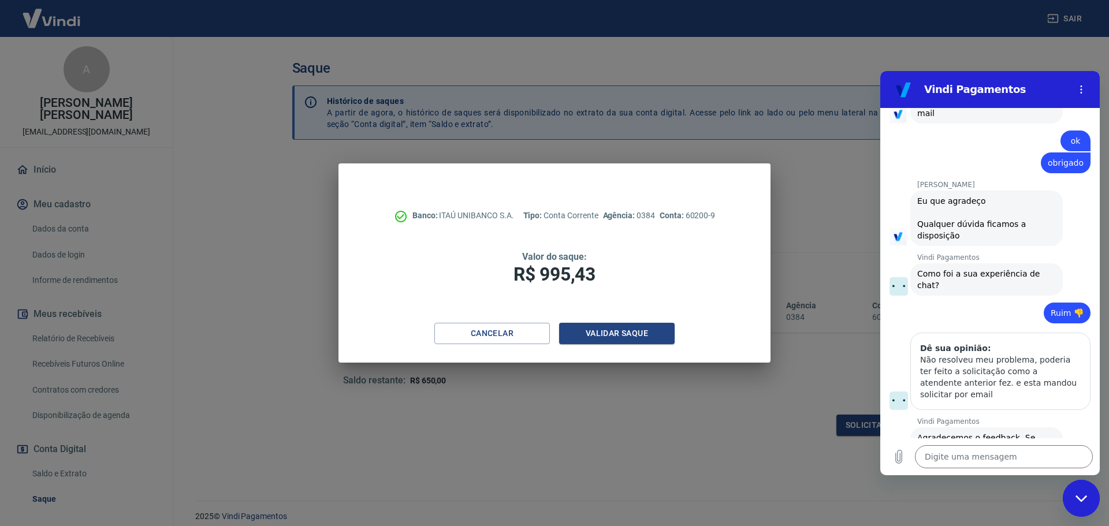
click at [825, 365] on div "Banco: ITAÚ UNIBANCO S.A. Tipo: Conta Corrente Agência: 0384 Conta: 60200-9 Val…" at bounding box center [554, 263] width 1109 height 526
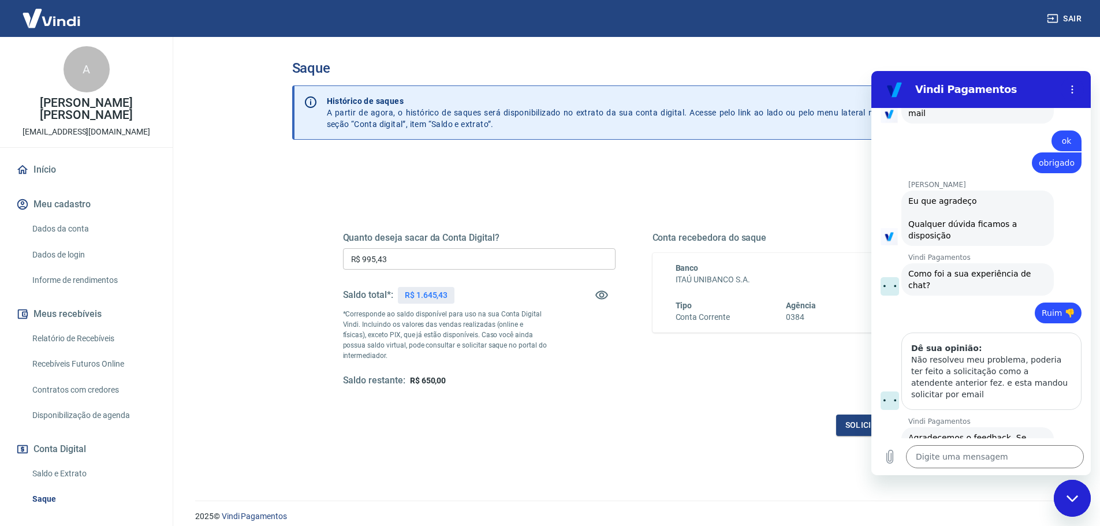
click at [688, 379] on div "Conta recebedora do saque Banco ITAÚ UNIBANCO S.A. Tipo Conta Corrente Agência …" at bounding box center [789, 309] width 273 height 155
click at [719, 180] on div "Quanto deseja sacar da Conta Digital? R$ 995,43 ​ Saldo total*: R$ 1.645,43 *Co…" at bounding box center [634, 364] width 684 height 413
click at [638, 409] on div "Quanto deseja sacar da Conta Digital? R$ 995,43 ​ Saldo total*: R$ 1.645,43 *Co…" at bounding box center [634, 320] width 582 height 232
click at [616, 411] on div "Quanto deseja sacar da Conta Digital? R$ 995,43 ​ Saldo total*: R$ 1.645,43 *Co…" at bounding box center [634, 320] width 582 height 232
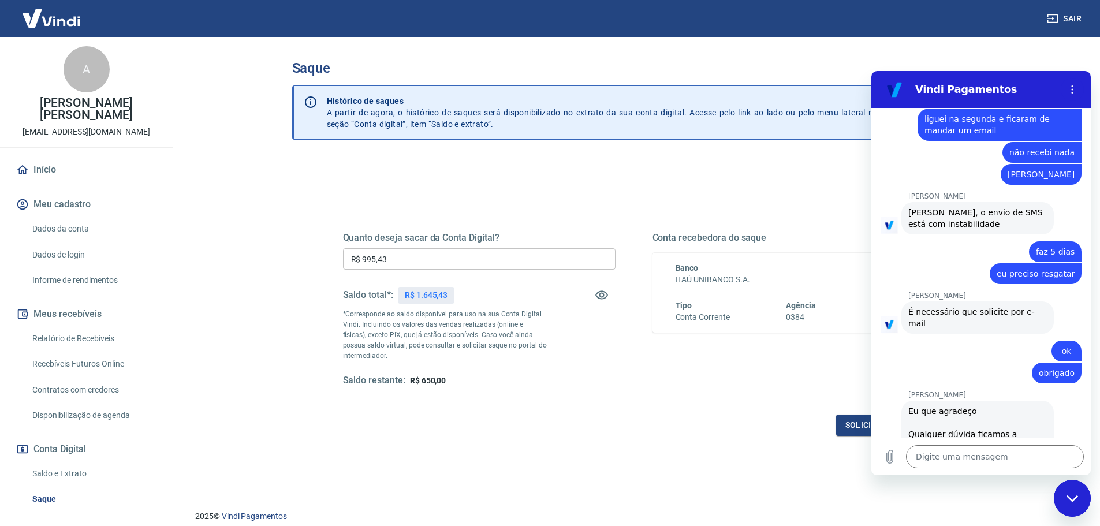
scroll to position [731, 0]
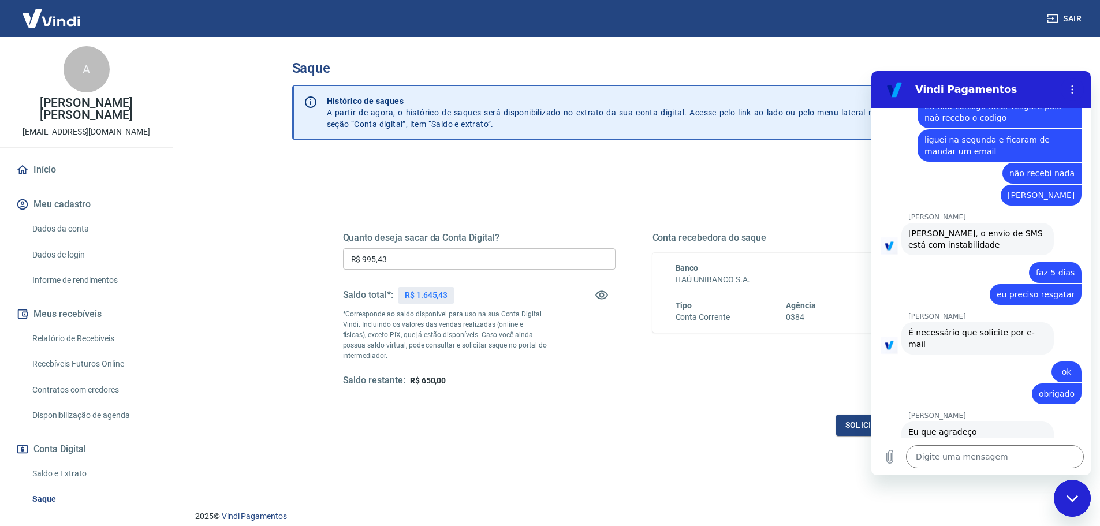
click at [802, 382] on div "Conta recebedora do saque Banco ITAÚ UNIBANCO S.A. Tipo Conta Corrente Agência …" at bounding box center [789, 309] width 273 height 155
click at [1009, 355] on div "diz: ok" at bounding box center [977, 369] width 210 height 28
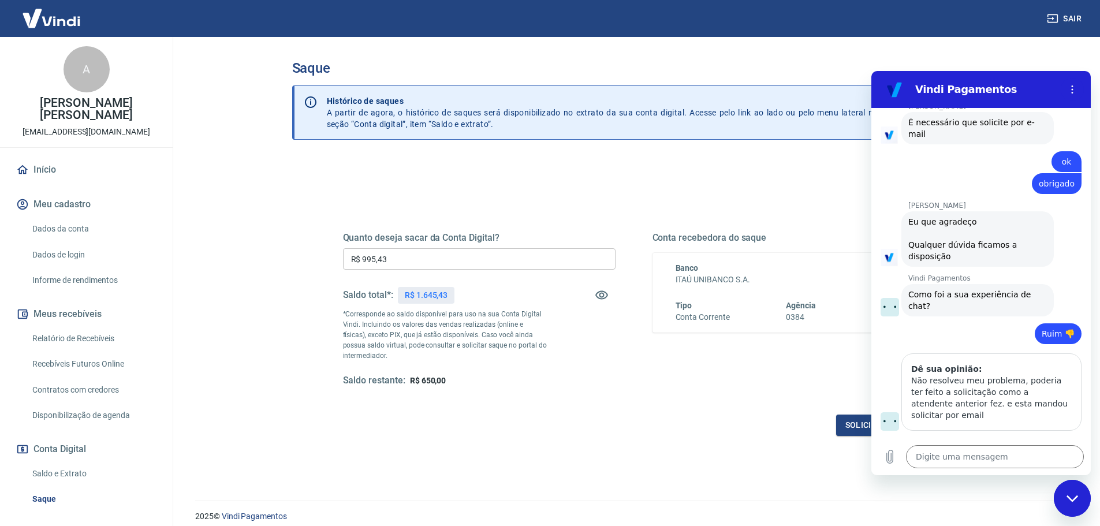
scroll to position [962, 0]
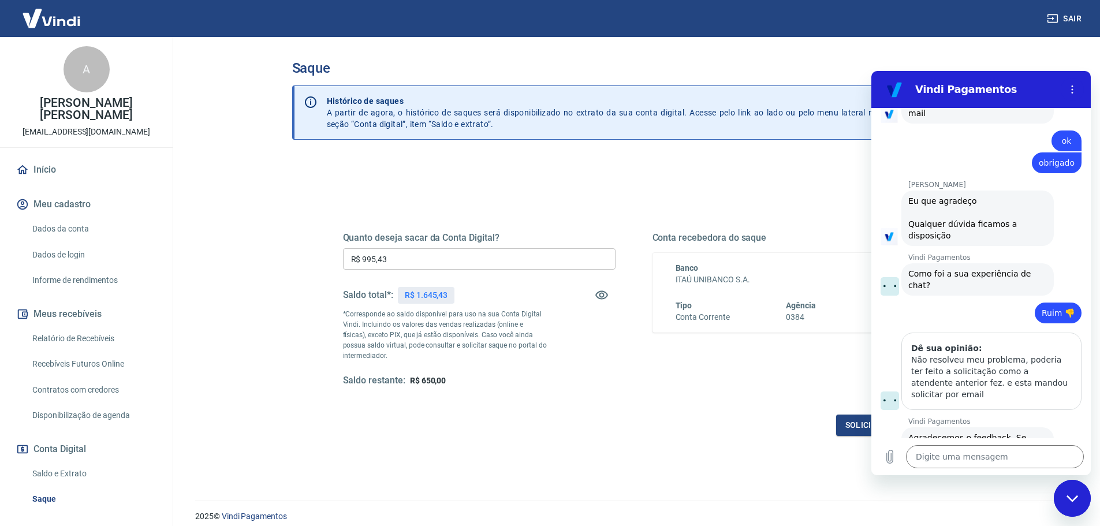
click at [1000, 354] on div "Não resolveu meu problema, poderia ter feito a solicitação como a atendente ant…" at bounding box center [991, 377] width 161 height 46
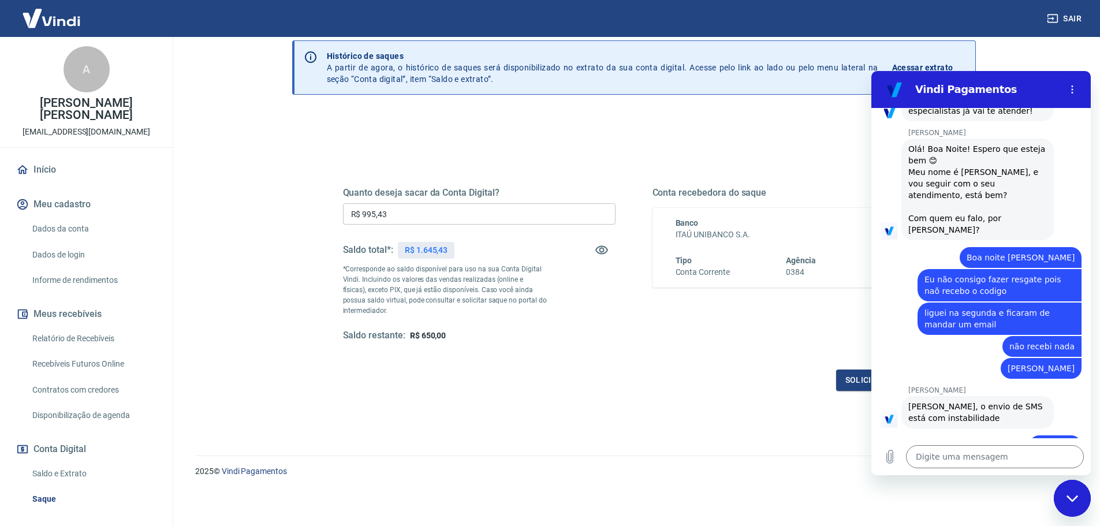
scroll to position [615, 0]
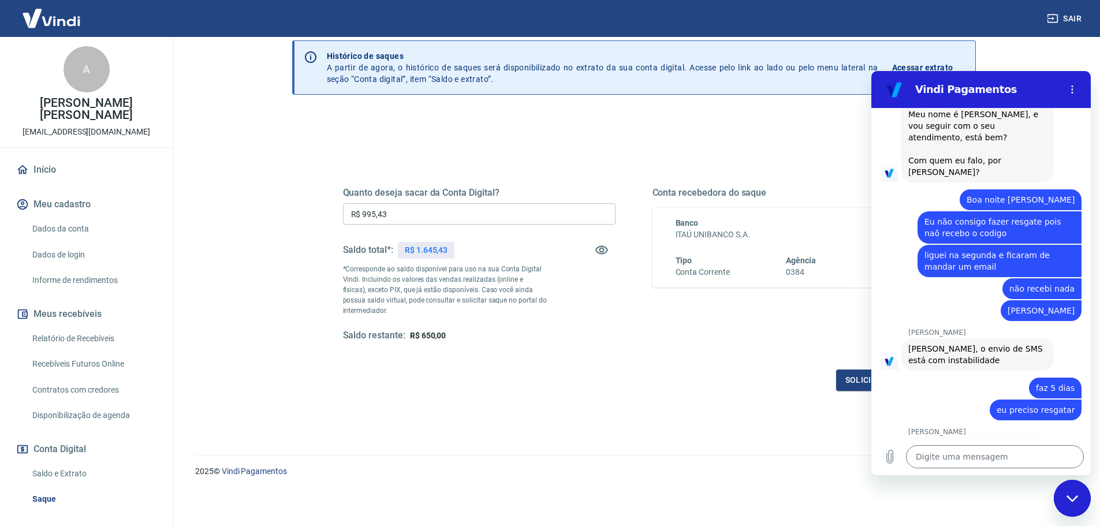
click at [961, 371] on div "diz: faz 5 dias" at bounding box center [977, 385] width 210 height 28
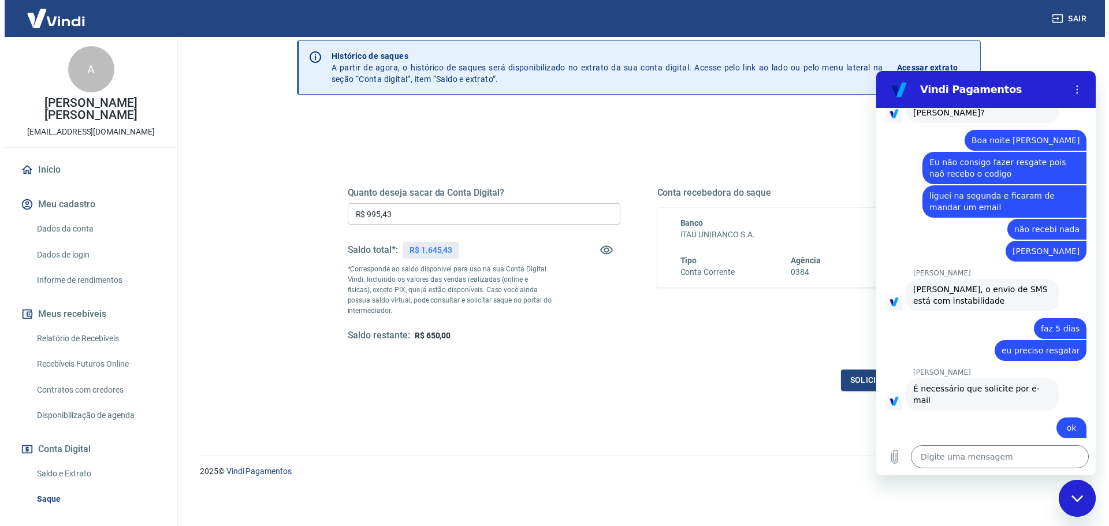
scroll to position [731, 0]
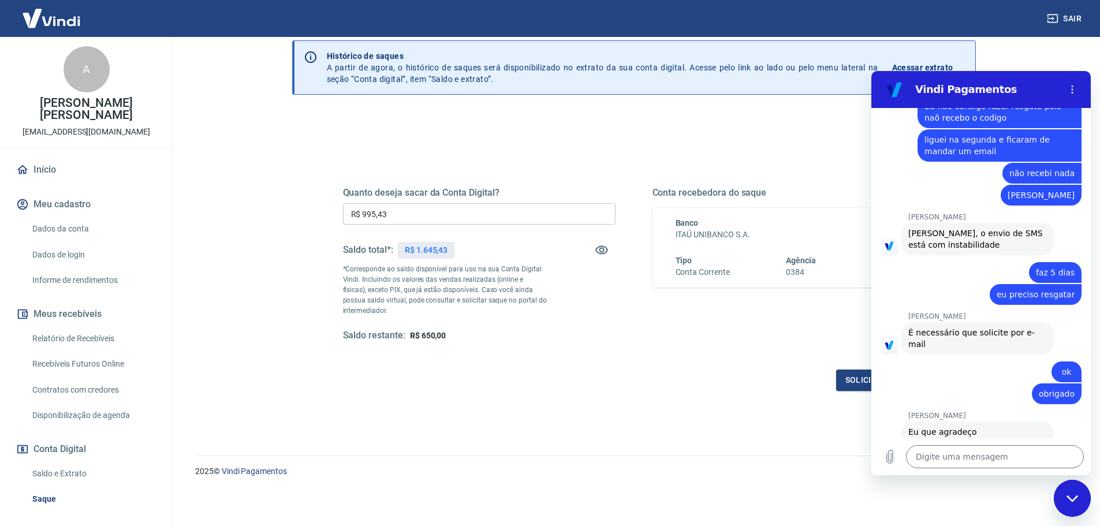
click at [1056, 312] on p "Marcele dos Santos" at bounding box center [999, 316] width 183 height 9
click at [994, 355] on div "diz: ok" at bounding box center [977, 369] width 210 height 28
click at [864, 381] on button "Solicitar saque" at bounding box center [880, 380] width 89 height 21
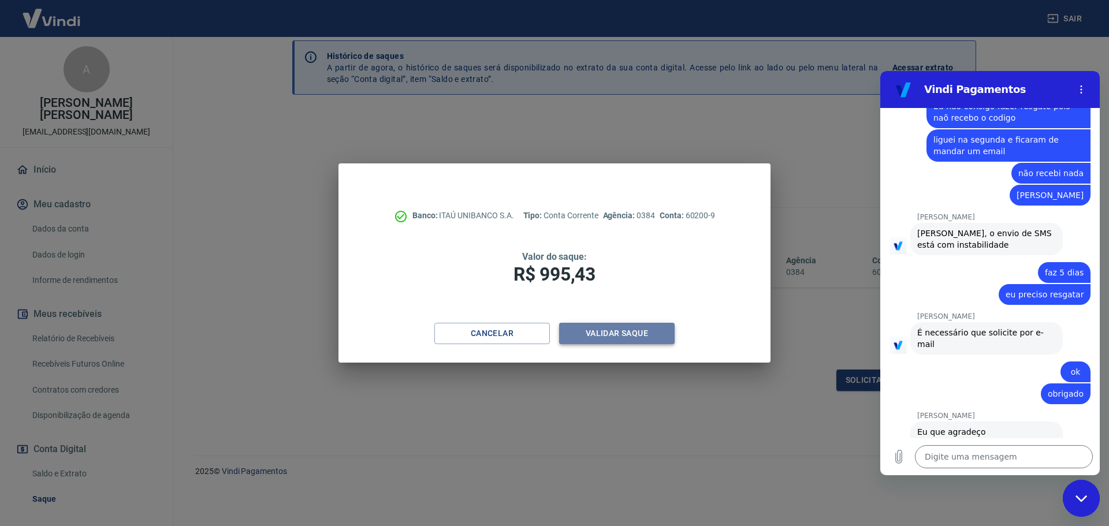
click at [620, 331] on button "Validar saque" at bounding box center [617, 333] width 116 height 21
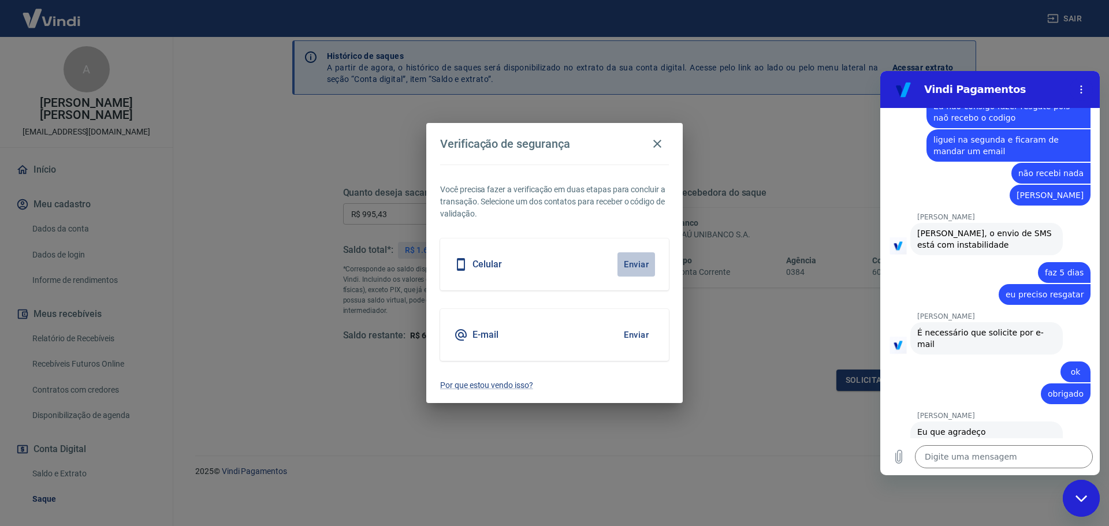
click at [629, 269] on button "Enviar" at bounding box center [636, 264] width 38 height 24
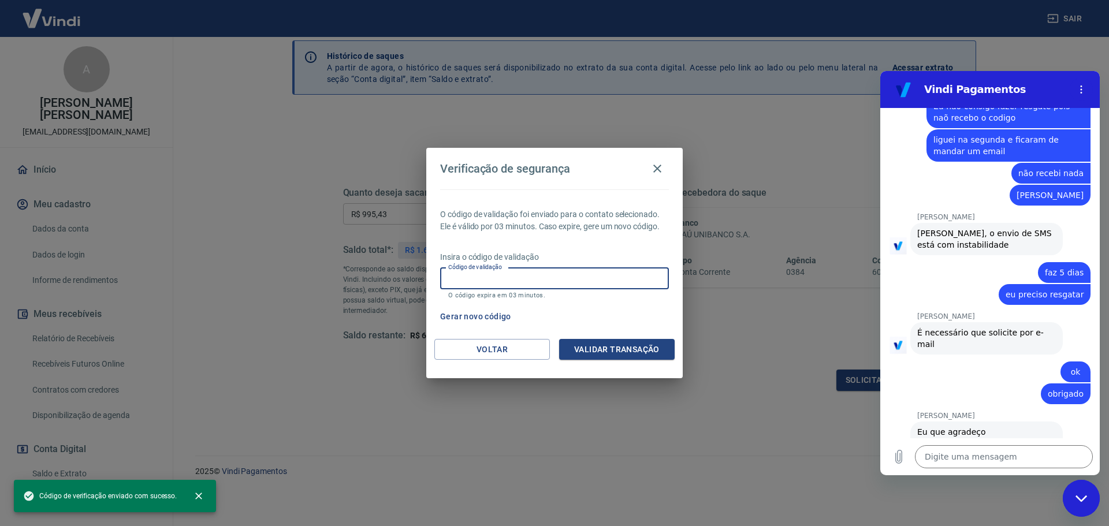
click at [618, 278] on input "Código de validação" at bounding box center [554, 278] width 229 height 21
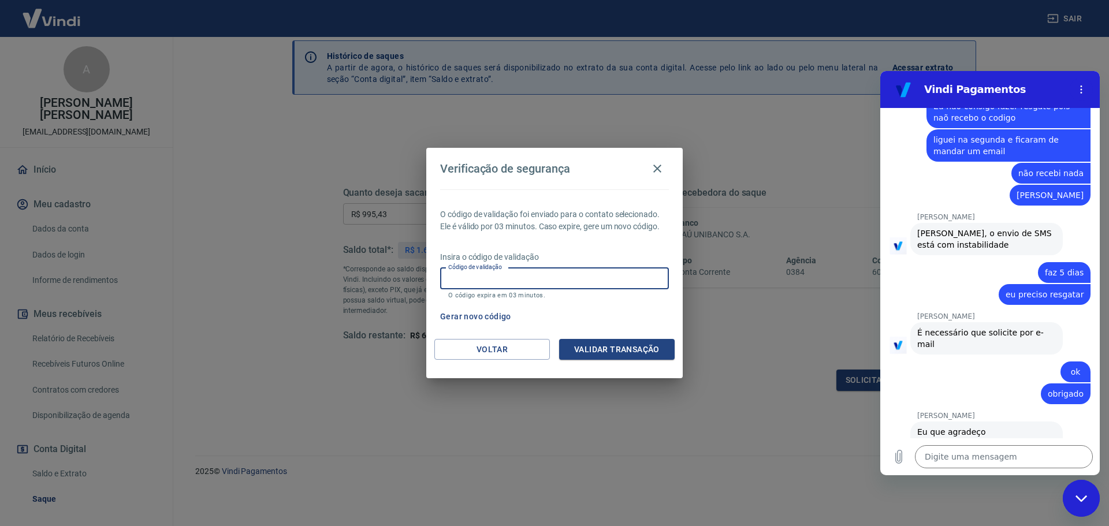
click at [978, 283] on div "diz: eu preciso resgatar" at bounding box center [985, 294] width 210 height 22
click at [994, 355] on div "diz: ok" at bounding box center [985, 369] width 210 height 28
click at [995, 355] on div "diz: ok" at bounding box center [985, 369] width 210 height 28
click at [996, 355] on div "diz: ok" at bounding box center [985, 369] width 210 height 28
click at [995, 382] on div "diz: obrigado" at bounding box center [985, 393] width 210 height 22
